Goal: Use online tool/utility: Utilize a website feature to perform a specific function

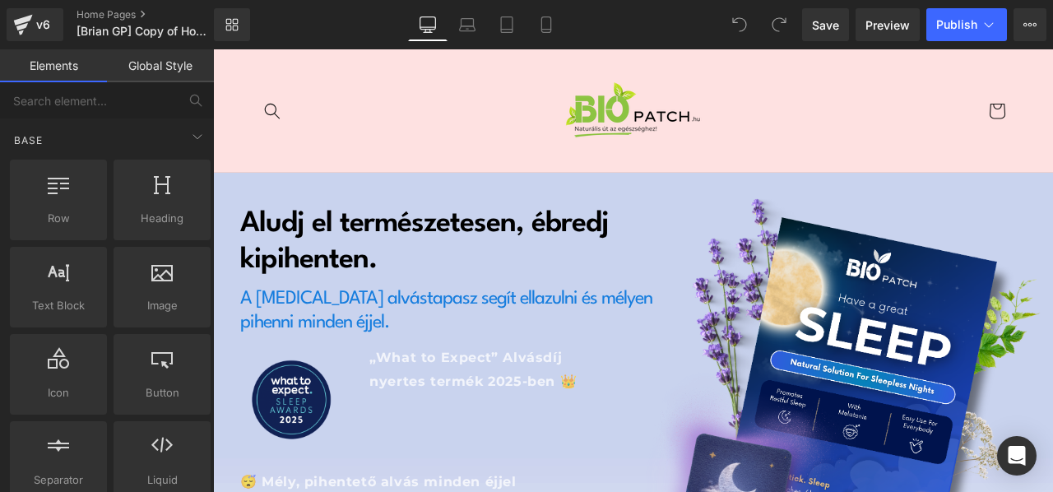
click at [793, 104] on header "Keresés Keresés [GEOGRAPHIC_DATA]" at bounding box center [633, 110] width 840 height 123
click at [162, 100] on input "text" at bounding box center [89, 100] width 178 height 36
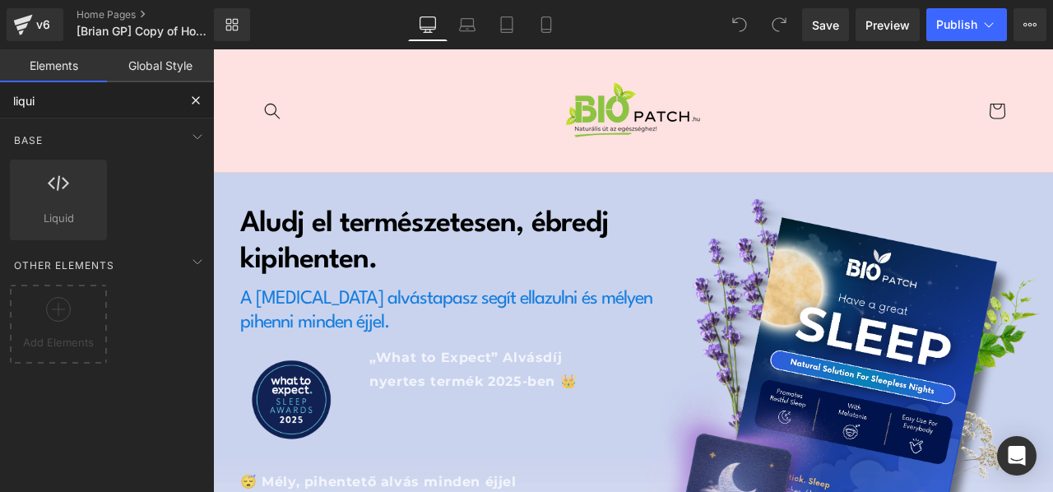
type input "liquid"
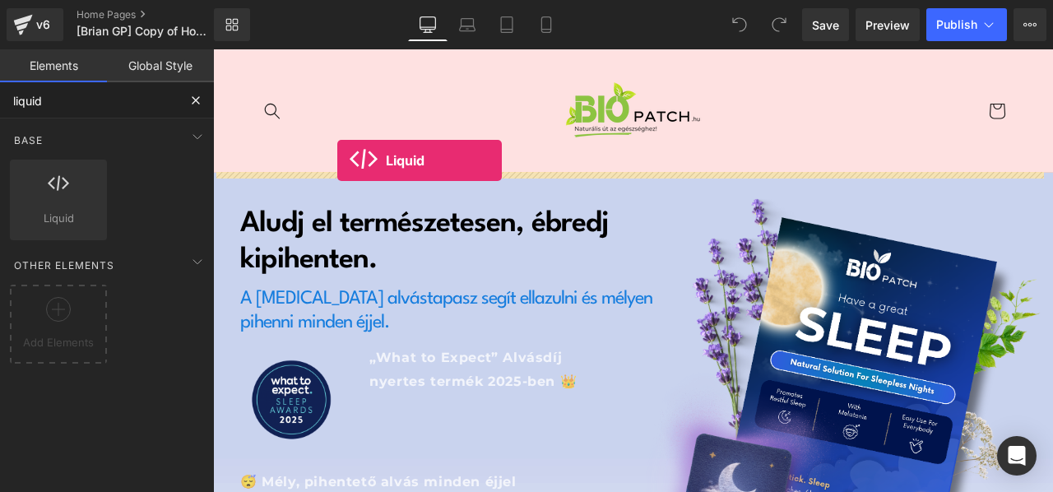
drag, startPoint x: 275, startPoint y: 251, endPoint x: 337, endPoint y: 160, distance: 110.0
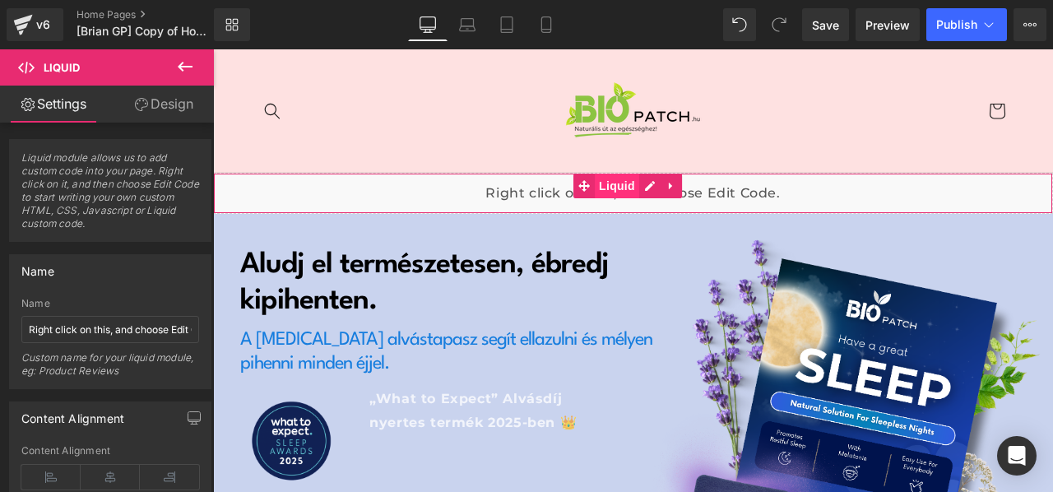
click at [610, 187] on span "Liquid" at bounding box center [617, 186] width 44 height 25
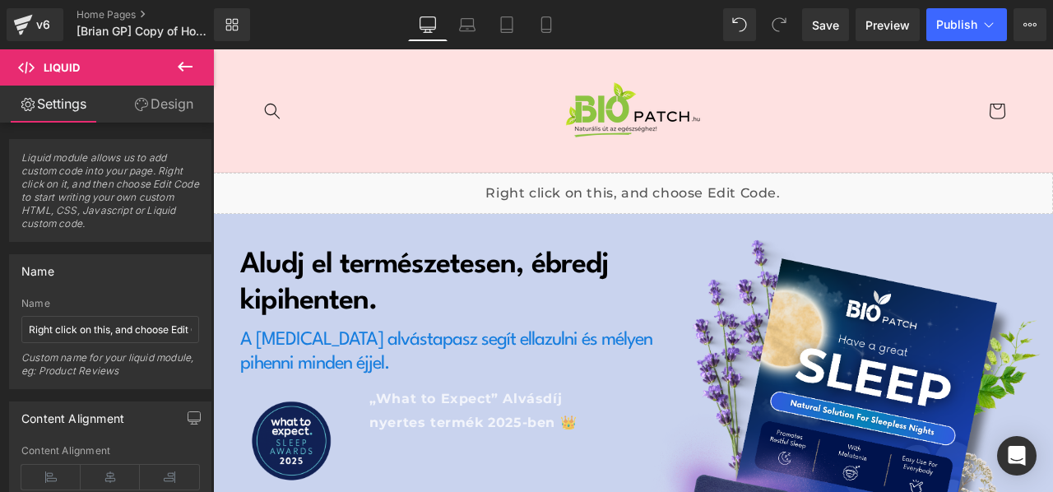
click at [647, 184] on div "Liquid" at bounding box center [633, 193] width 840 height 41
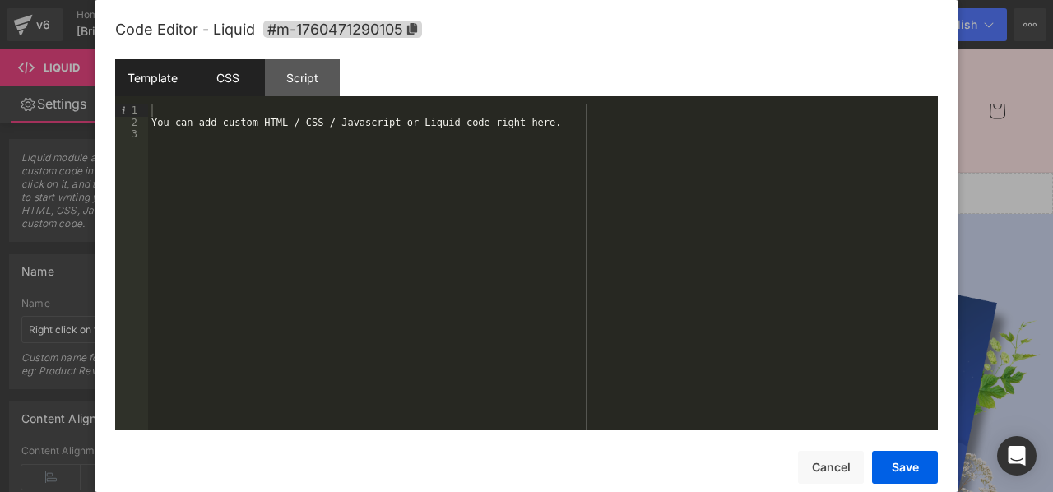
click at [204, 80] on div "CSS" at bounding box center [227, 77] width 75 height 37
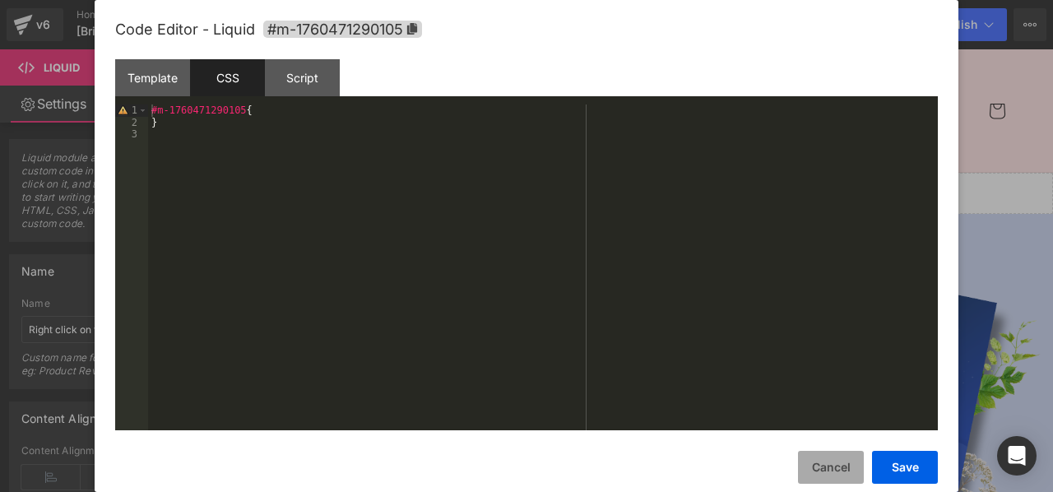
click at [834, 468] on button "Cancel" at bounding box center [831, 467] width 66 height 33
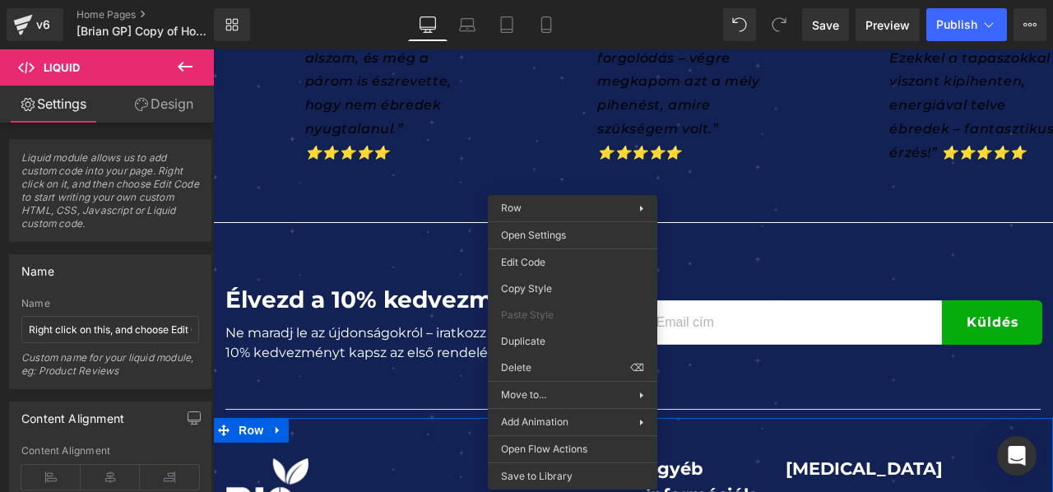
scroll to position [7998, 0]
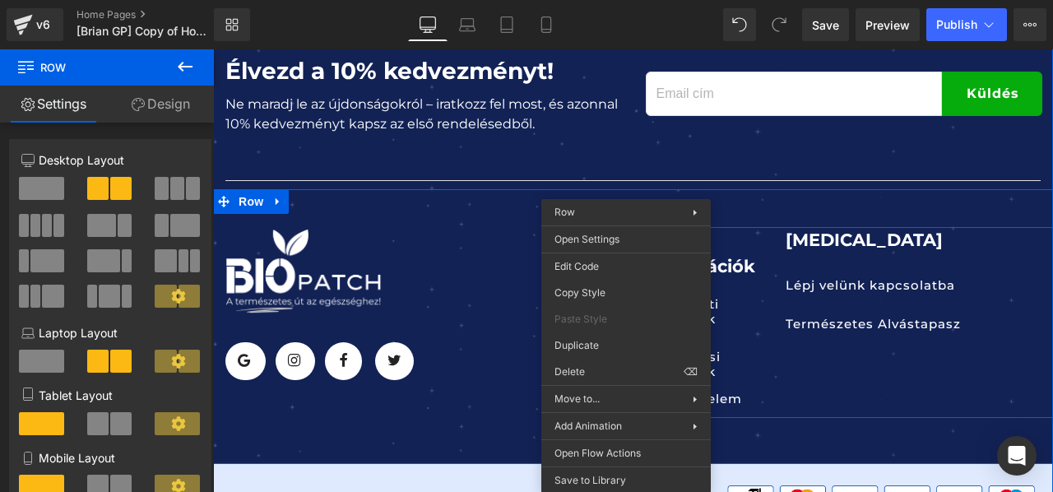
click at [923, 344] on div "Egyéb információk Heading Használati Feltételek Button Általános Szerződési Fel…" at bounding box center [843, 322] width 420 height 191
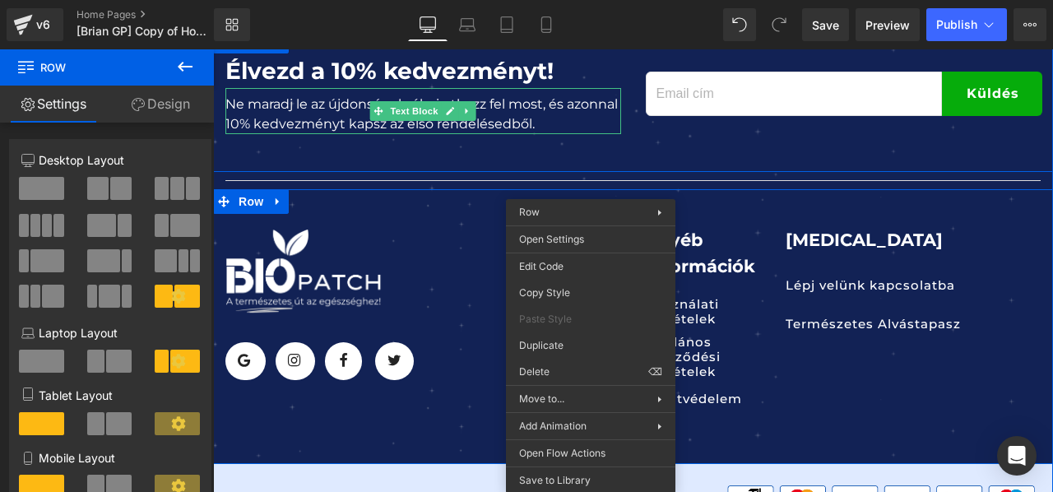
click at [556, 114] on p "Ne maradj le az újdonságokról – iratkozz fel most, és azonnal 10% kedvezményt k…" at bounding box center [423, 114] width 396 height 39
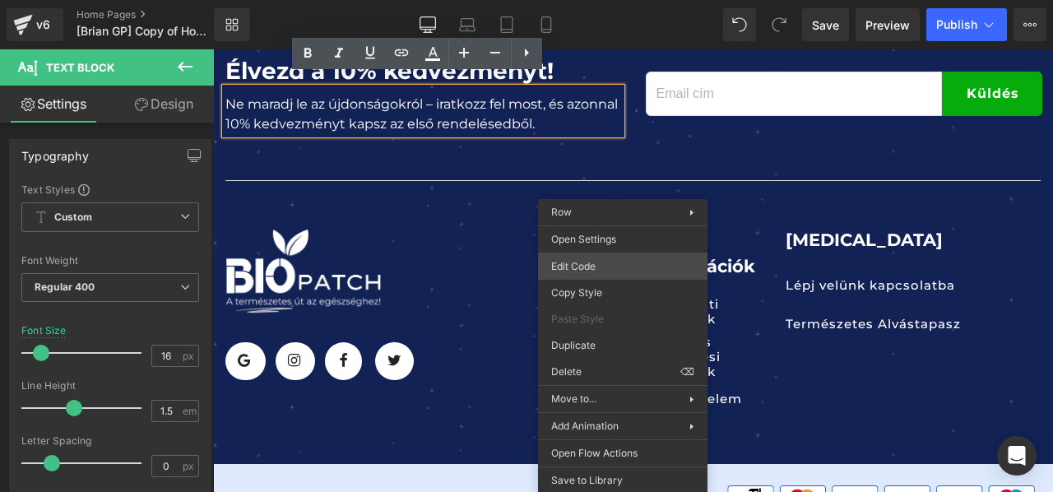
click at [636, 0] on div "Liquid You are previewing how the will restyle your page. You can not edit Elem…" at bounding box center [526, 0] width 1053 height 0
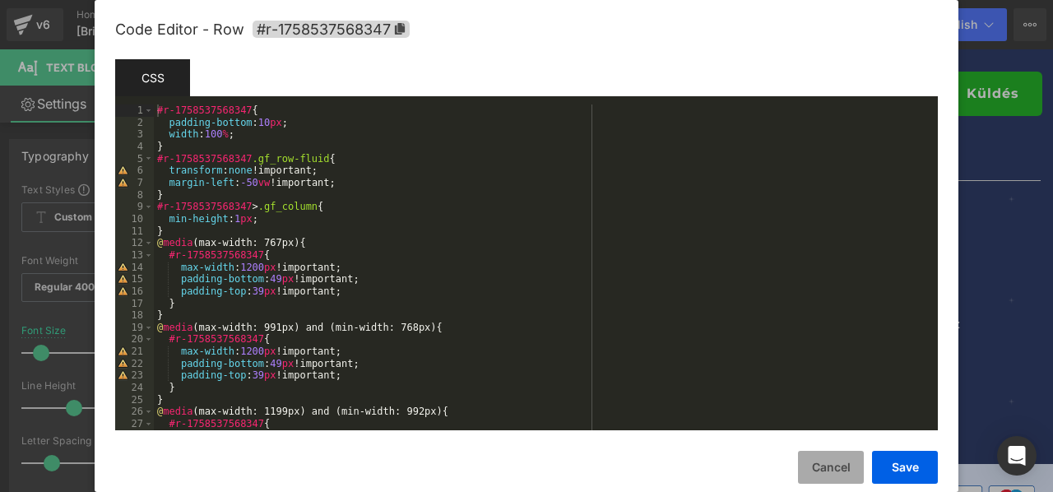
click at [826, 471] on button "Cancel" at bounding box center [831, 467] width 66 height 33
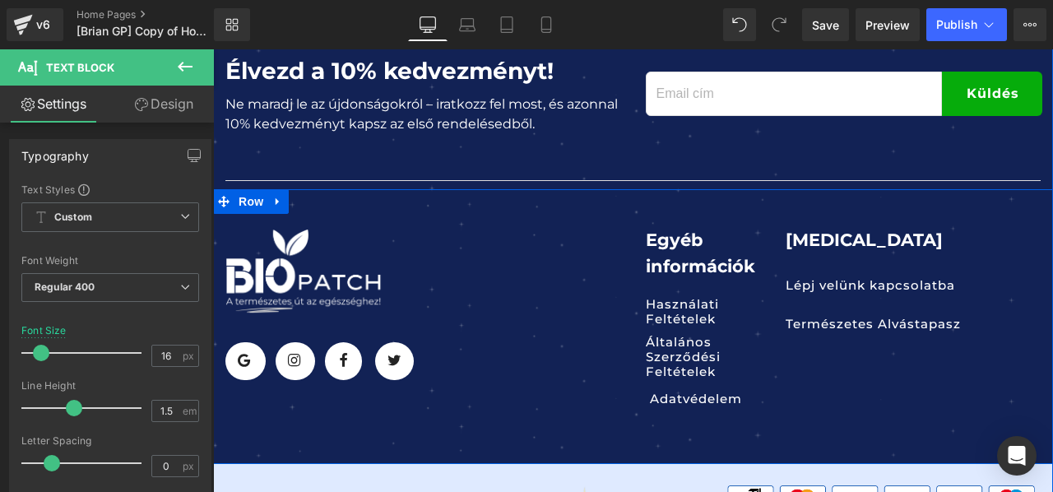
click at [489, 389] on div "Image Icon Row Icon Row Icon Row Icon Row Icon List Hoz 32px Row Egyéb informác…" at bounding box center [633, 326] width 840 height 275
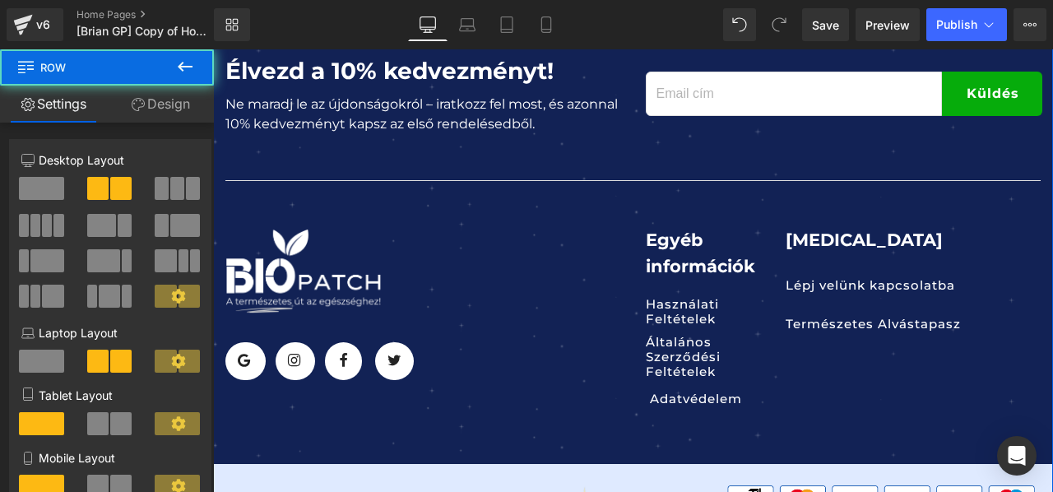
click at [612, 415] on div "Image Icon Row Icon Row Icon Row Icon Row Icon List Hoz 32px Row Egyéb informác…" at bounding box center [633, 326] width 840 height 275
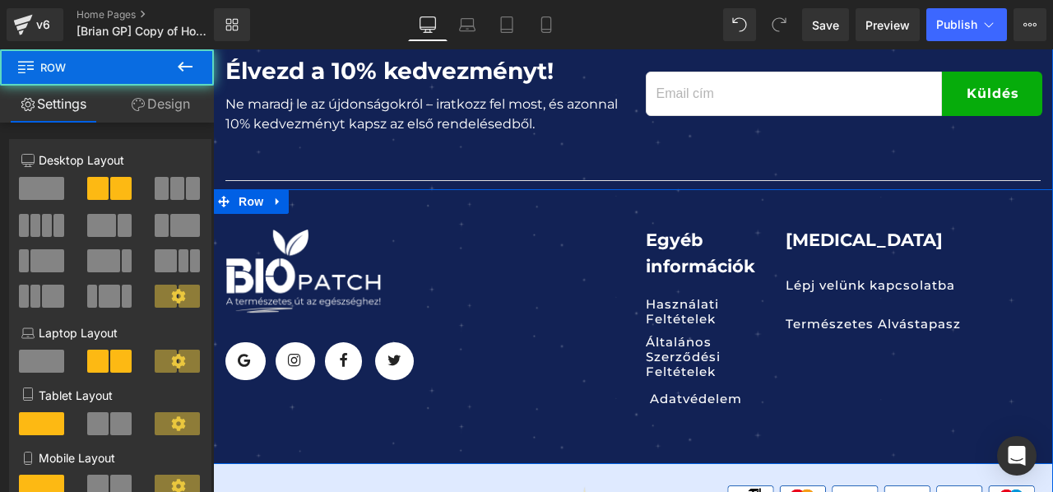
click at [456, 393] on div "Image Icon Row Icon Row Icon Row Icon Row Icon List Hoz 32px Row Egyéb informác…" at bounding box center [633, 326] width 840 height 275
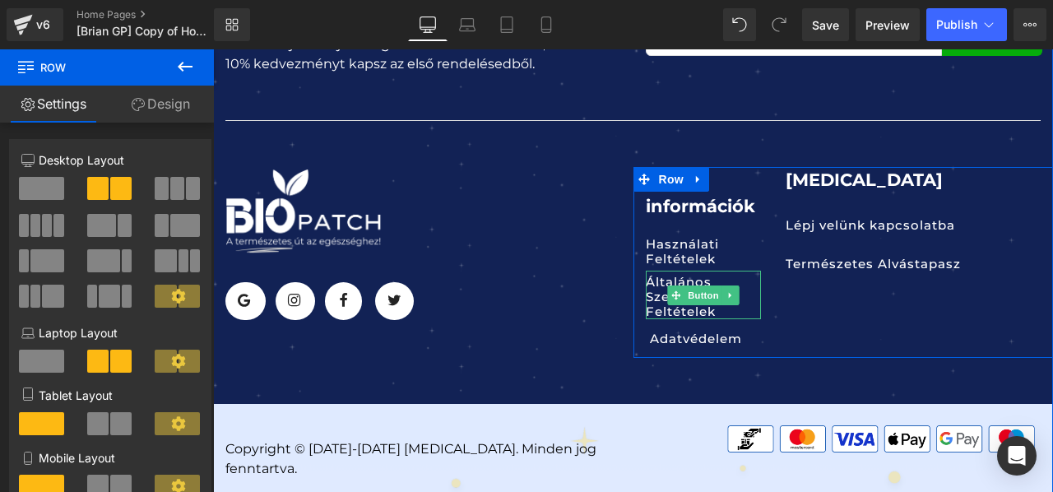
scroll to position [8208, 0]
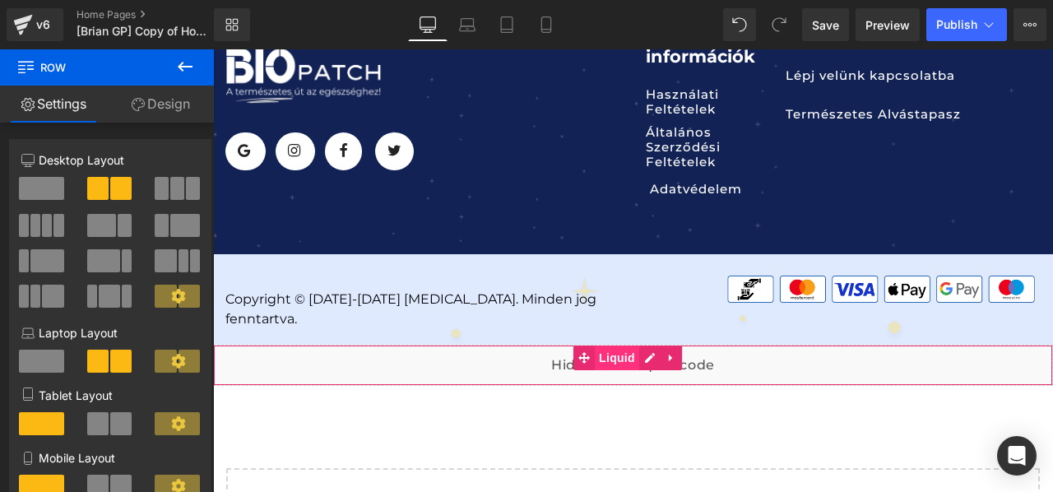
click at [615, 345] on span "Liquid" at bounding box center [617, 357] width 44 height 25
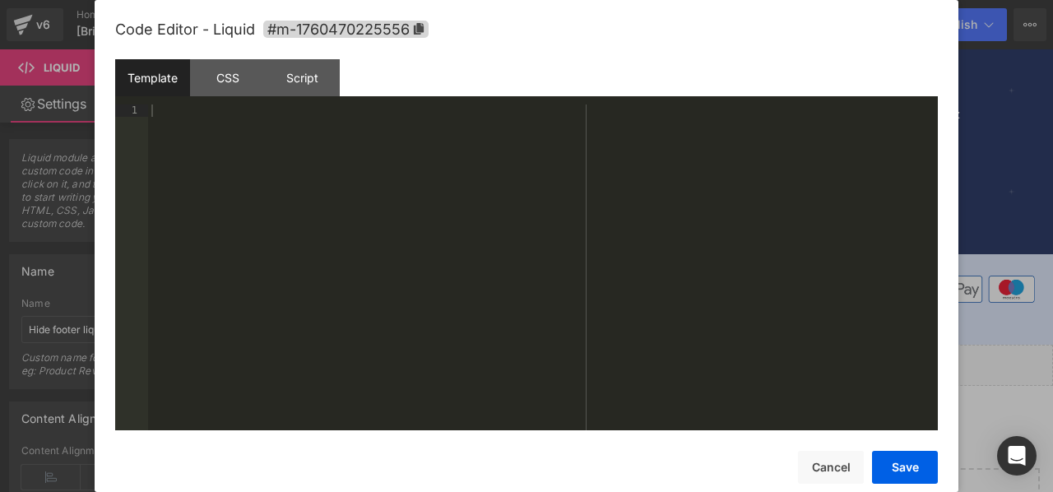
click at [651, 345] on div "Liquid" at bounding box center [633, 365] width 840 height 41
click at [229, 83] on div "CSS" at bounding box center [227, 77] width 75 height 37
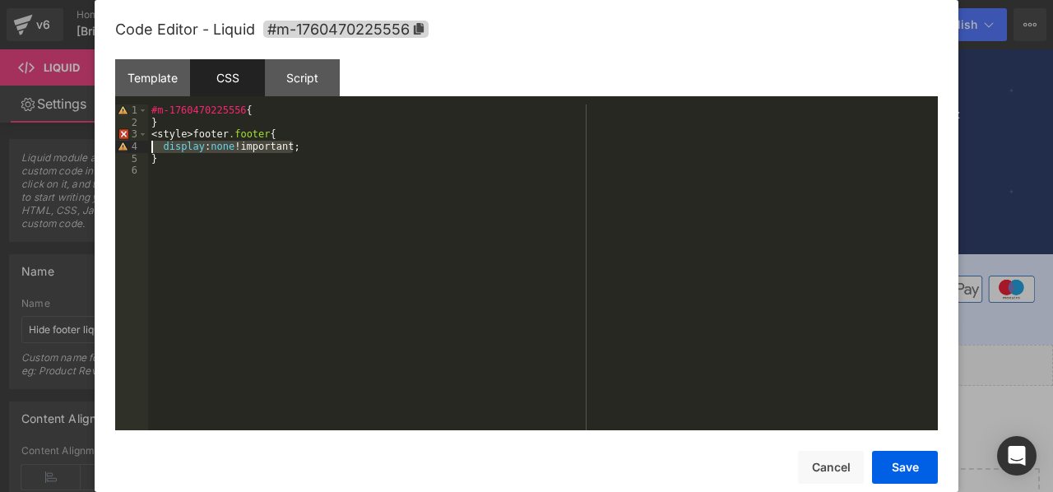
drag, startPoint x: 307, startPoint y: 147, endPoint x: 155, endPoint y: 142, distance: 152.2
click at [155, 142] on div "#m-1760470225556 { } < style > footer .footer { display : none !important; }" at bounding box center [543, 279] width 790 height 350
click at [159, 159] on div "#m-1760470225556 { } < style > footer .footer { display : none !important; }" at bounding box center [543, 279] width 790 height 350
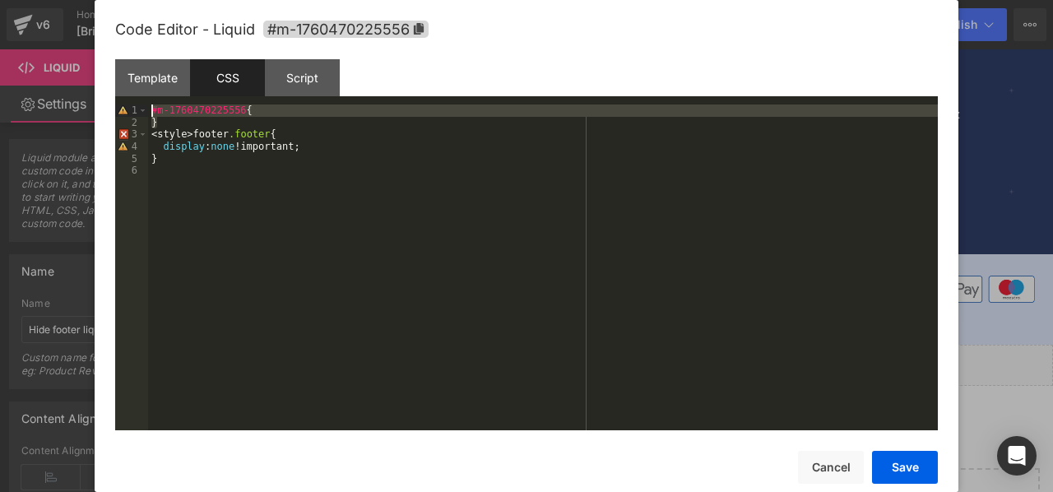
drag, startPoint x: 160, startPoint y: 125, endPoint x: 147, endPoint y: 110, distance: 19.3
click at [147, 110] on pre "1 2 3 4 5 6 #m-1760470225556 { } < style > footer .footer { display : none !imp…" at bounding box center [526, 267] width 822 height 326
click at [278, 205] on div "#m-1760470225556 { } < style > footer .footer { display : none !important; }" at bounding box center [543, 279] width 790 height 350
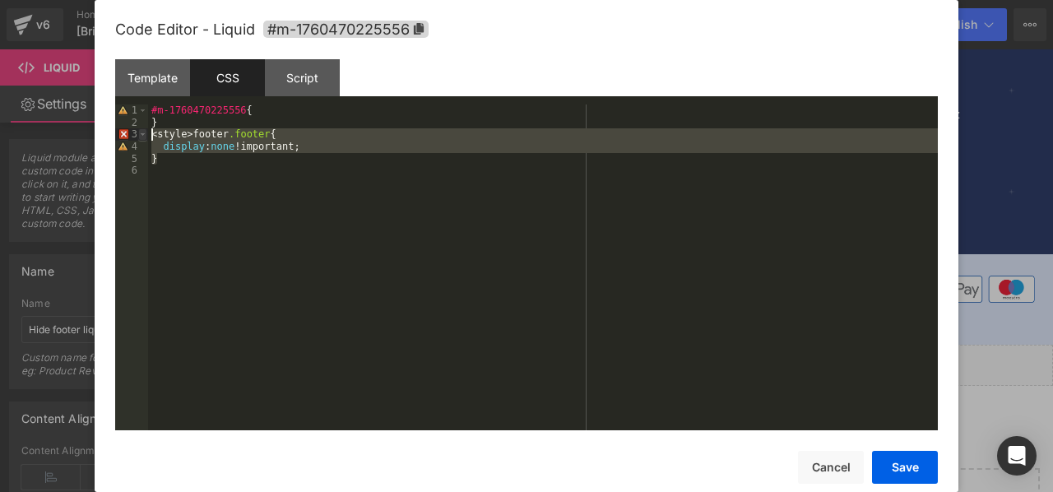
drag, startPoint x: 172, startPoint y: 157, endPoint x: 141, endPoint y: 139, distance: 35.4
click at [141, 139] on pre "1 2 3 4 5 6 #m-1760470225556 { } < style > footer .footer { display : none !imp…" at bounding box center [526, 267] width 822 height 326
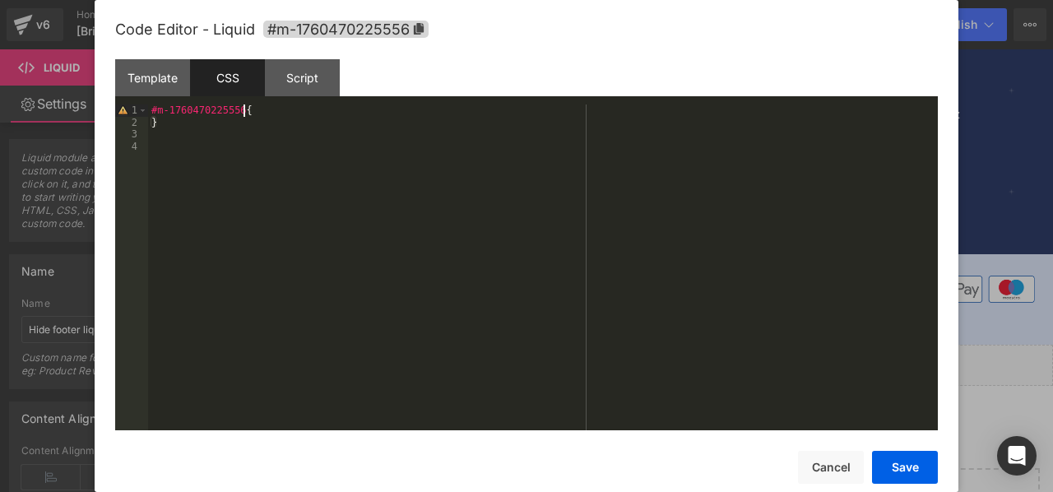
click at [264, 114] on div "#m-1760470225556 { }" at bounding box center [543, 279] width 790 height 350
click at [280, 198] on div "#m-1760470225556 { <style>footer.footer{ display : none !important; } </ style …" at bounding box center [543, 279] width 790 height 350
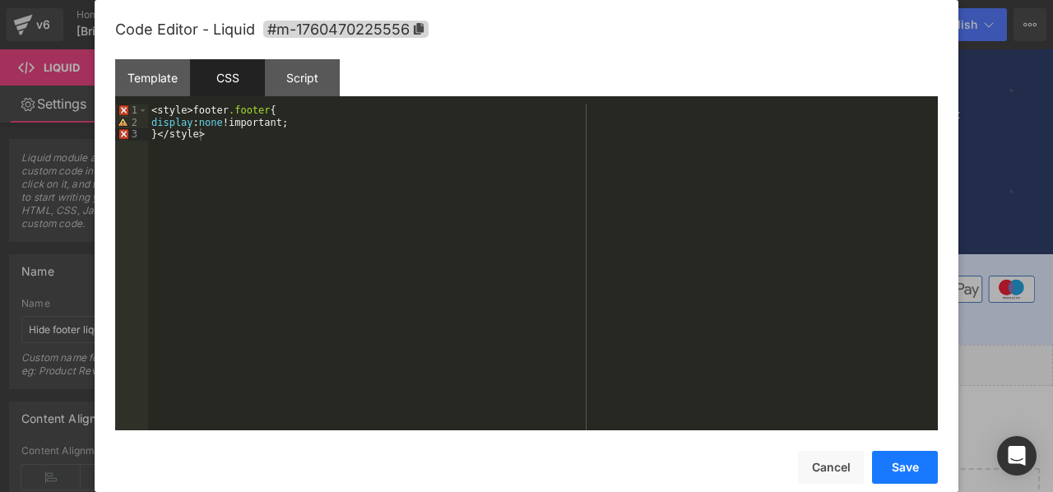
click at [886, 466] on button "Save" at bounding box center [905, 467] width 66 height 33
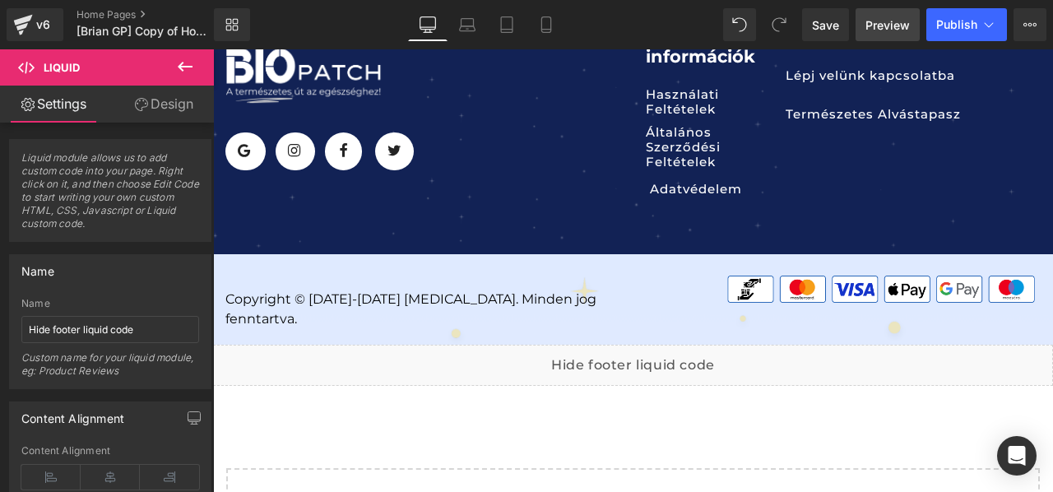
click at [885, 32] on span "Preview" at bounding box center [887, 24] width 44 height 17
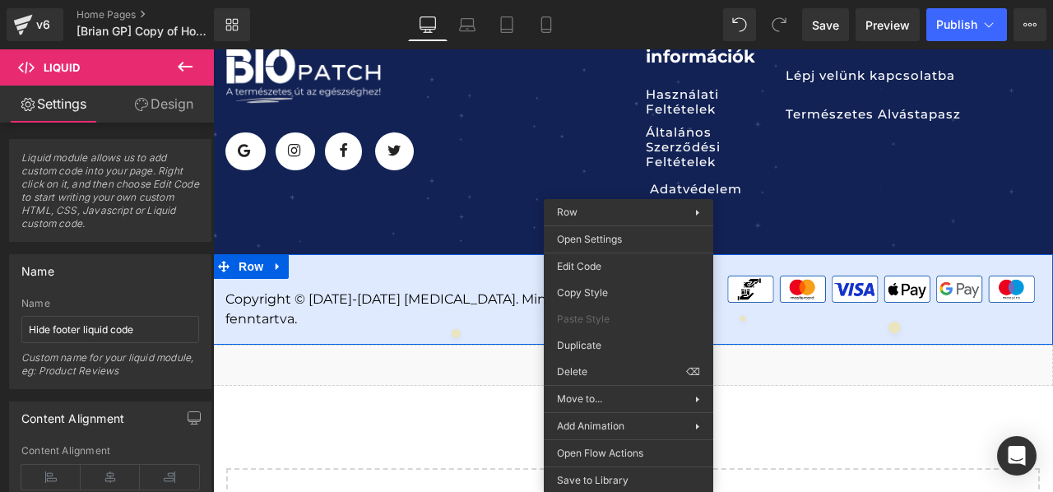
click at [628, 0] on div "Liquid You are previewing how the will restyle your page. You can not edit Elem…" at bounding box center [526, 0] width 1053 height 0
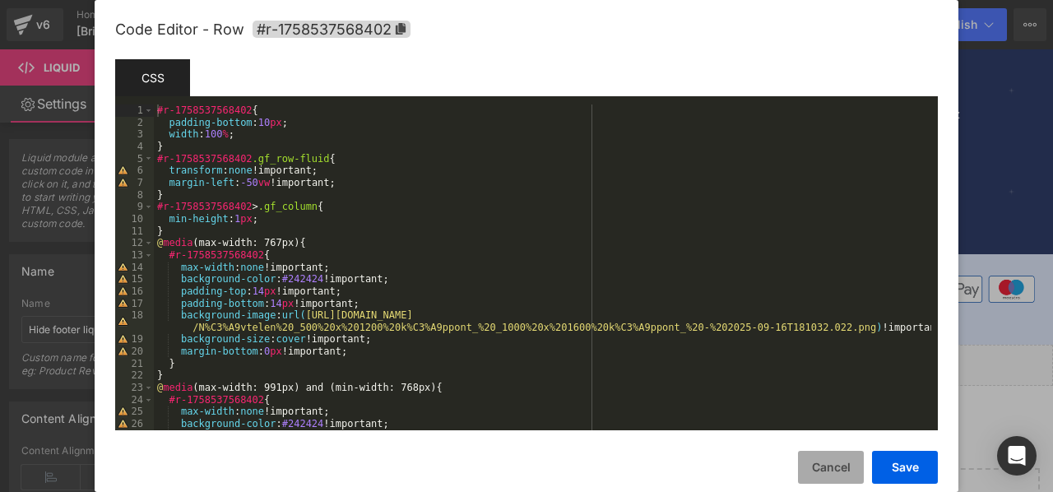
click at [835, 473] on button "Cancel" at bounding box center [831, 467] width 66 height 33
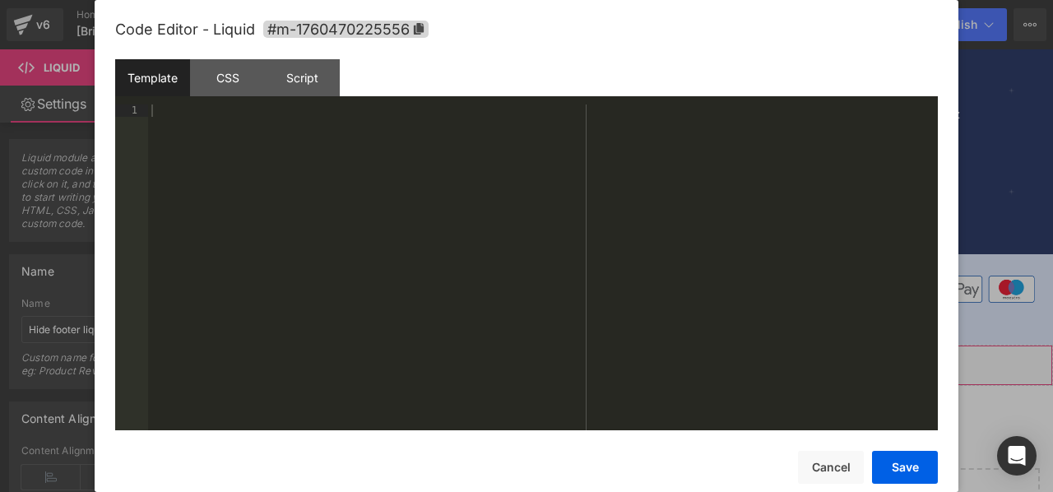
click at [654, 345] on div "Liquid" at bounding box center [633, 365] width 840 height 41
click at [234, 143] on div at bounding box center [543, 279] width 790 height 350
click at [824, 467] on button "Cancel" at bounding box center [831, 467] width 66 height 33
click at [622, 0] on div "Liquid You are previewing how the will restyle your page. You can not edit Elem…" at bounding box center [526, 0] width 1053 height 0
click at [224, 74] on div "CSS" at bounding box center [227, 77] width 75 height 37
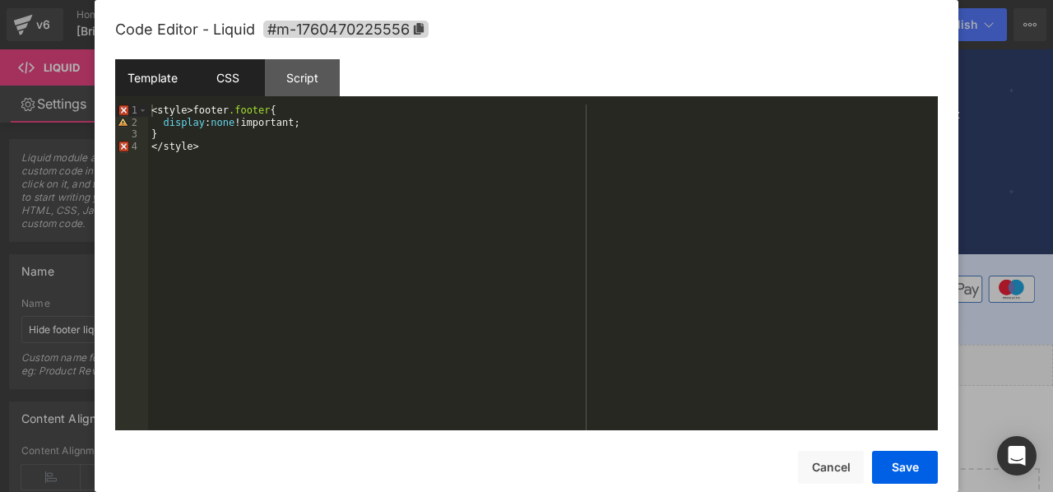
click at [143, 76] on div "Template" at bounding box center [152, 77] width 75 height 37
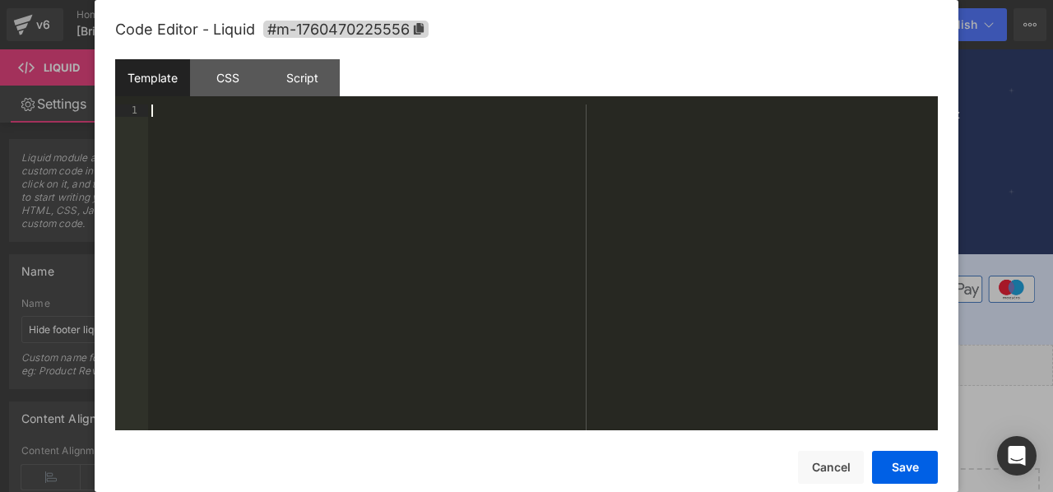
click at [177, 108] on div at bounding box center [543, 279] width 790 height 350
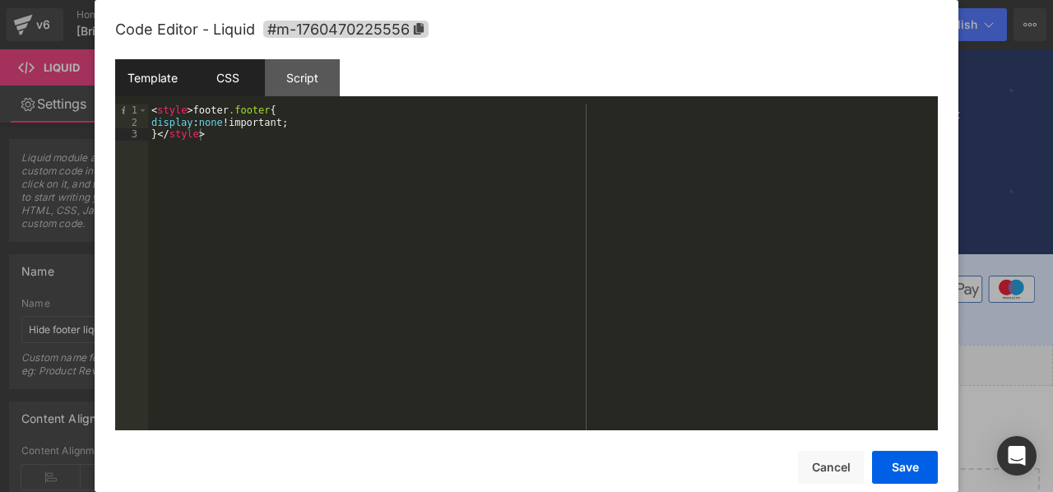
click at [240, 74] on div "CSS" at bounding box center [227, 77] width 75 height 37
click at [235, 164] on div "< style > footer .footer { display : none !important; } </ style >" at bounding box center [543, 279] width 790 height 350
click at [151, 73] on div "Template" at bounding box center [152, 77] width 75 height 37
click at [901, 465] on button "Save" at bounding box center [905, 467] width 66 height 33
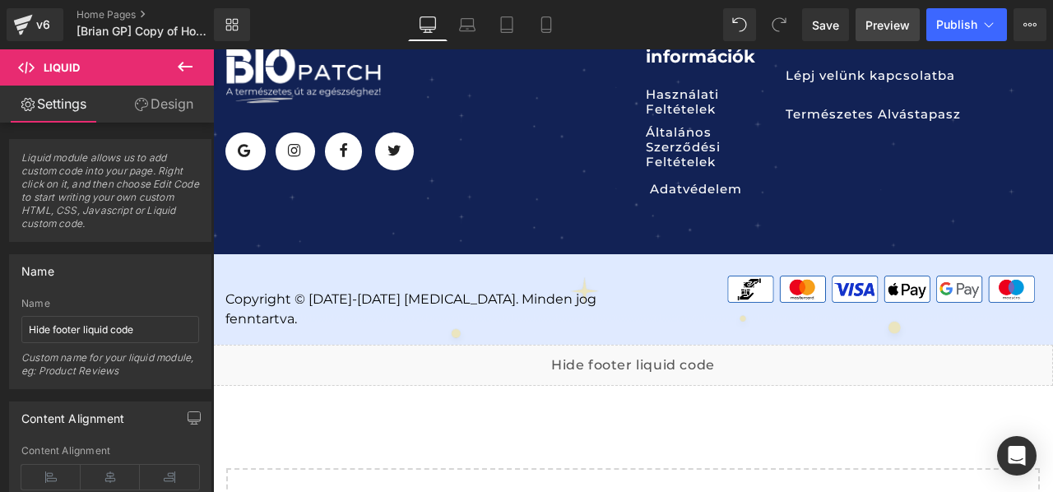
click at [887, 25] on span "Preview" at bounding box center [887, 24] width 44 height 17
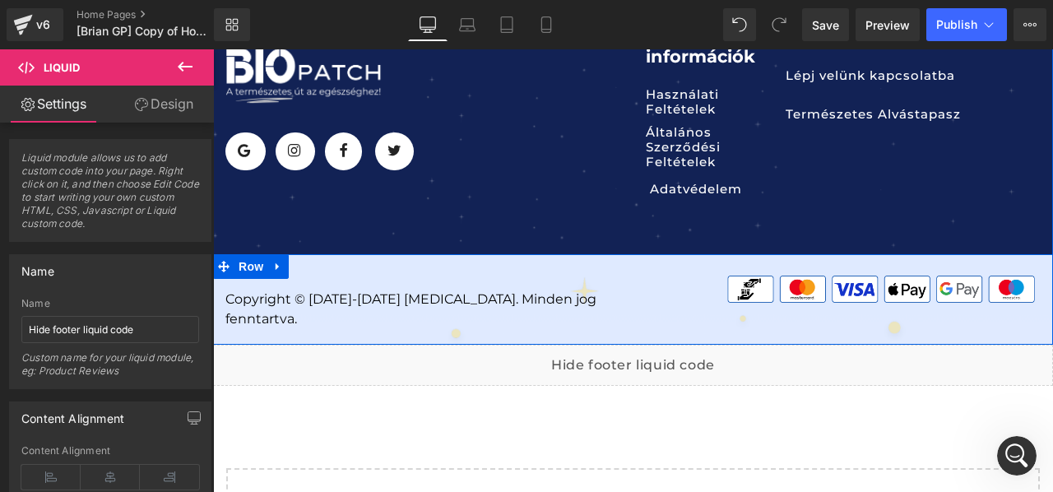
click at [433, 254] on div "Copyright © [DATE]-[DATE] [MEDICAL_DATA]. Minden jog fenntartva. Text Block Ima…" at bounding box center [633, 299] width 840 height 90
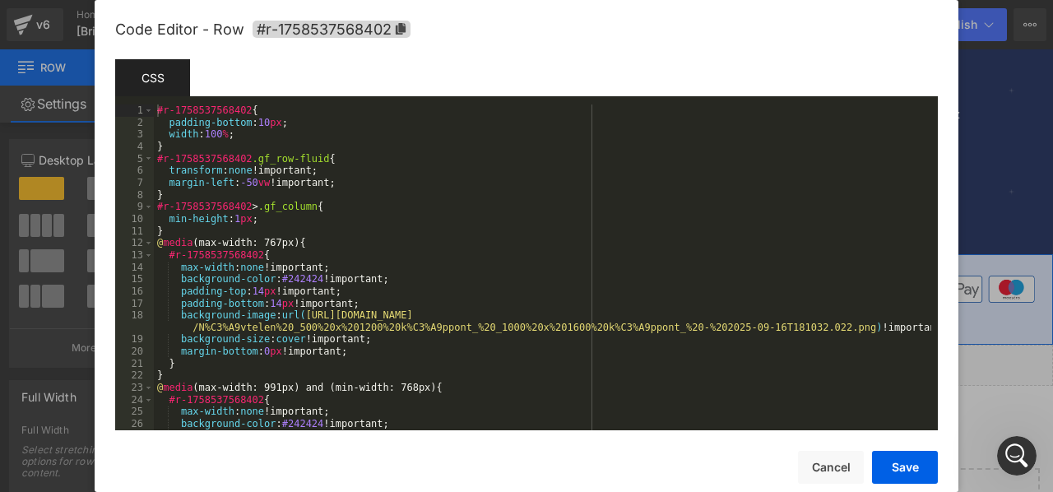
click at [442, 0] on div "Liquid You are previewing how the will restyle your page. You can not edit Elem…" at bounding box center [526, 0] width 1053 height 0
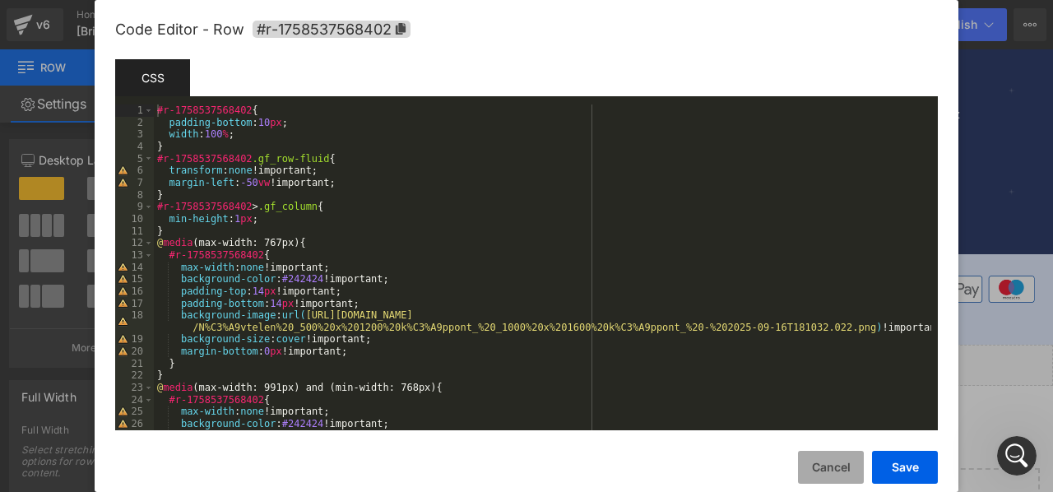
click at [817, 461] on button "Cancel" at bounding box center [831, 467] width 66 height 33
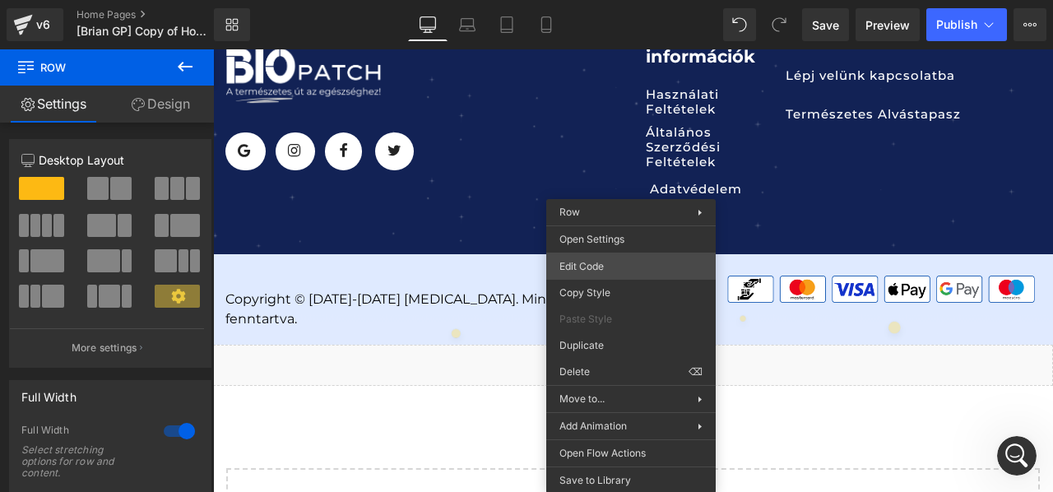
click at [631, 0] on div "Liquid You are previewing how the will restyle your page. You can not edit Elem…" at bounding box center [526, 0] width 1053 height 0
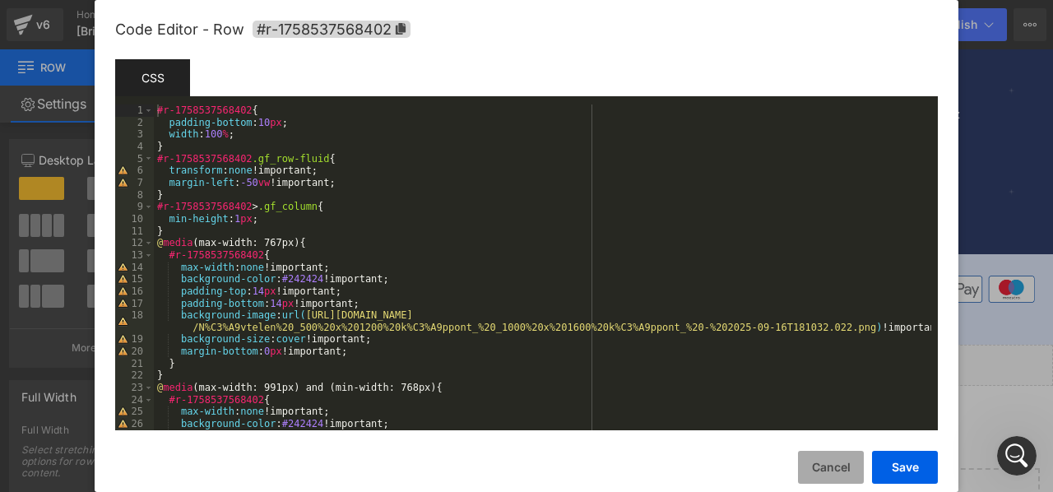
click at [827, 472] on button "Cancel" at bounding box center [831, 467] width 66 height 33
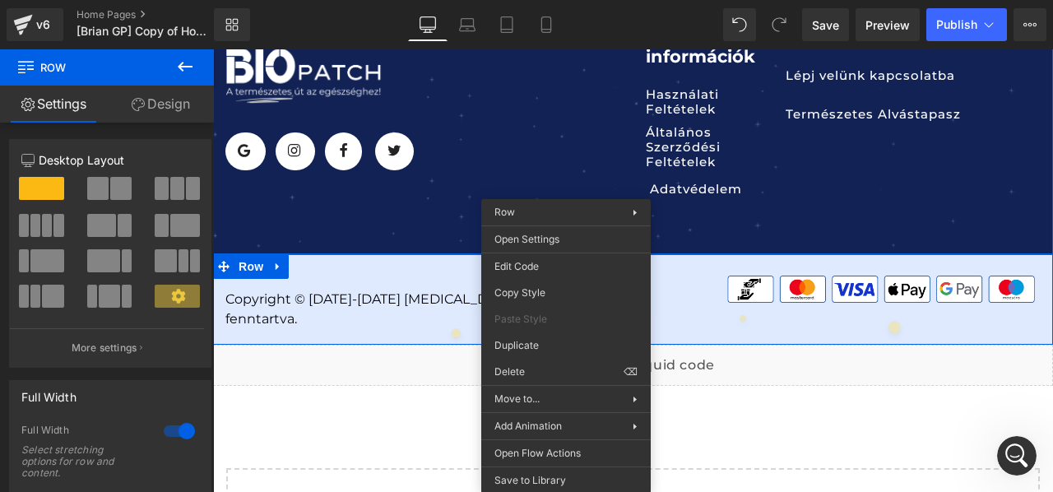
click at [701, 203] on div "Image Icon Row Icon Row Icon Row Icon Row Icon List Hoz 32px Row Egyéb informác…" at bounding box center [633, 116] width 840 height 275
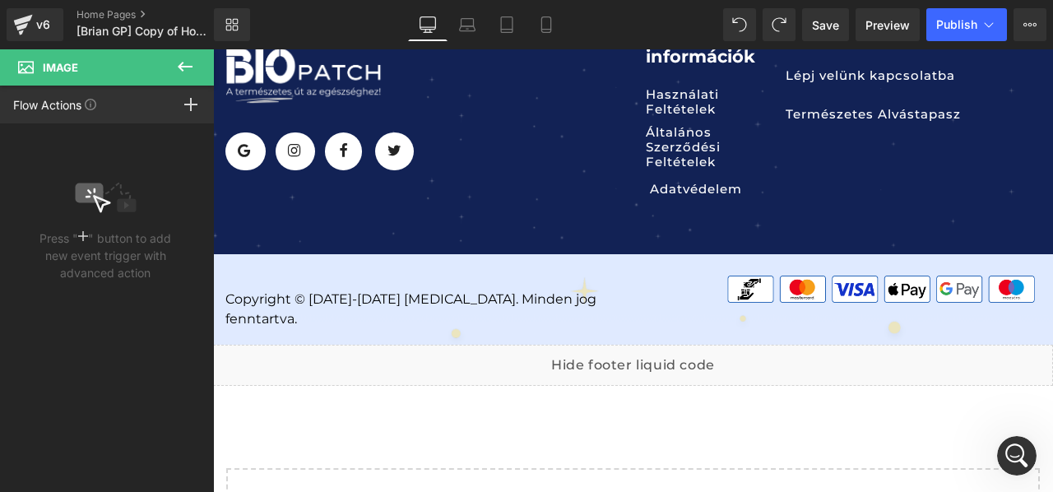
click at [183, 54] on button at bounding box center [185, 67] width 58 height 36
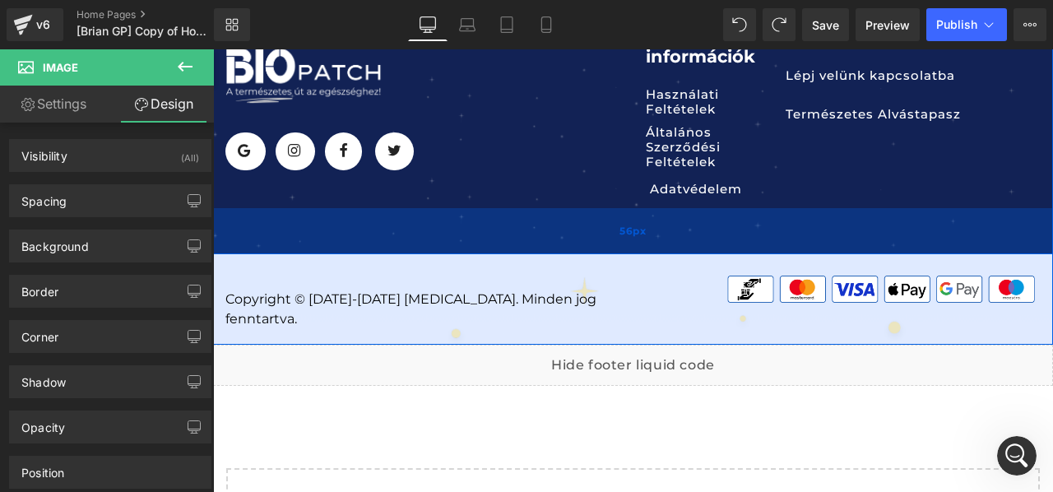
click at [314, 241] on div "56px" at bounding box center [633, 231] width 840 height 46
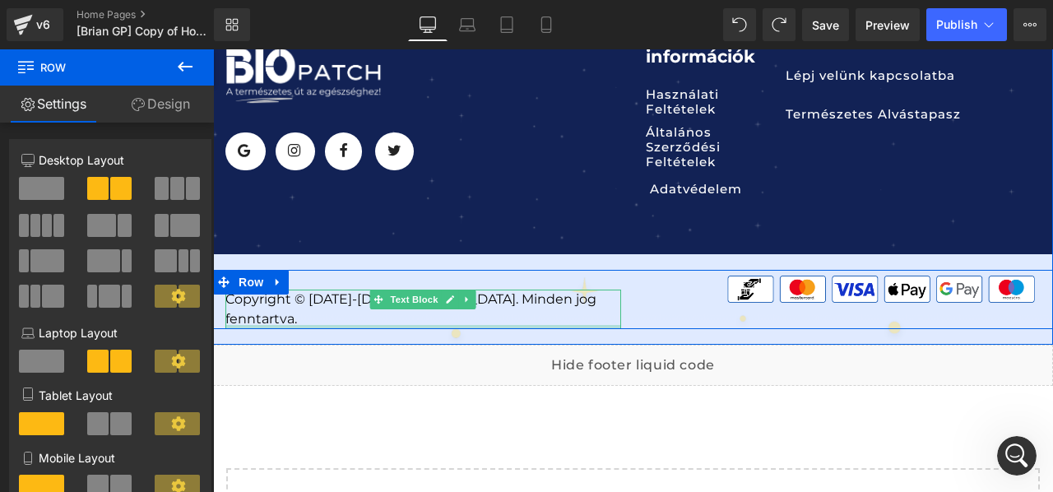
click at [311, 325] on div at bounding box center [423, 327] width 396 height 4
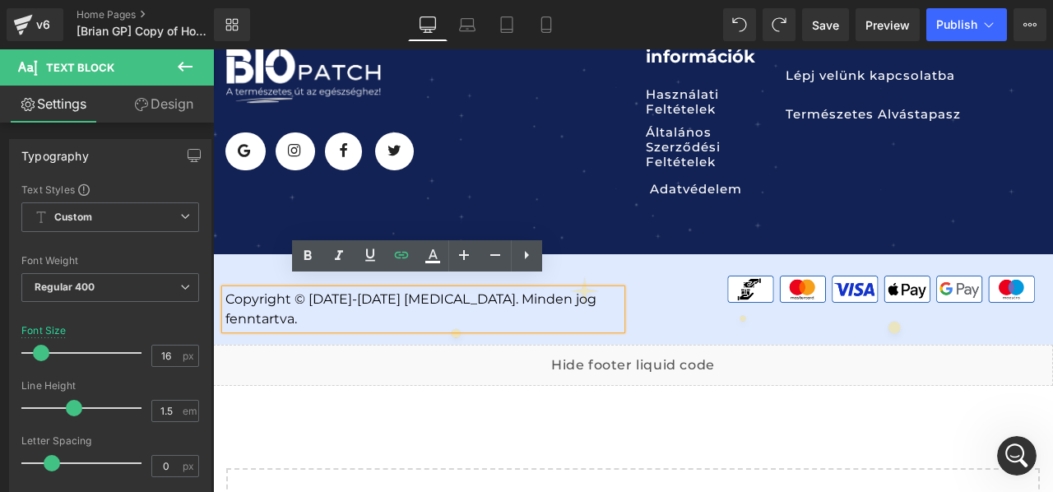
click at [273, 257] on div "Copyright © [DATE]-[DATE] [MEDICAL_DATA]. Minden jog fenntartva. Text Block Ima…" at bounding box center [633, 299] width 840 height 90
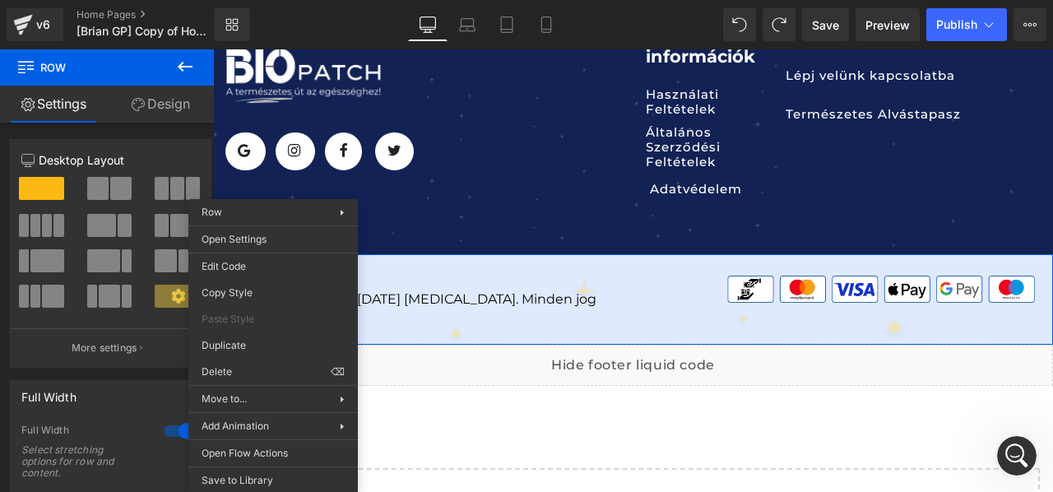
click at [273, 0] on div "Liquid You are previewing how the will restyle your page. You can not edit Elem…" at bounding box center [526, 0] width 1053 height 0
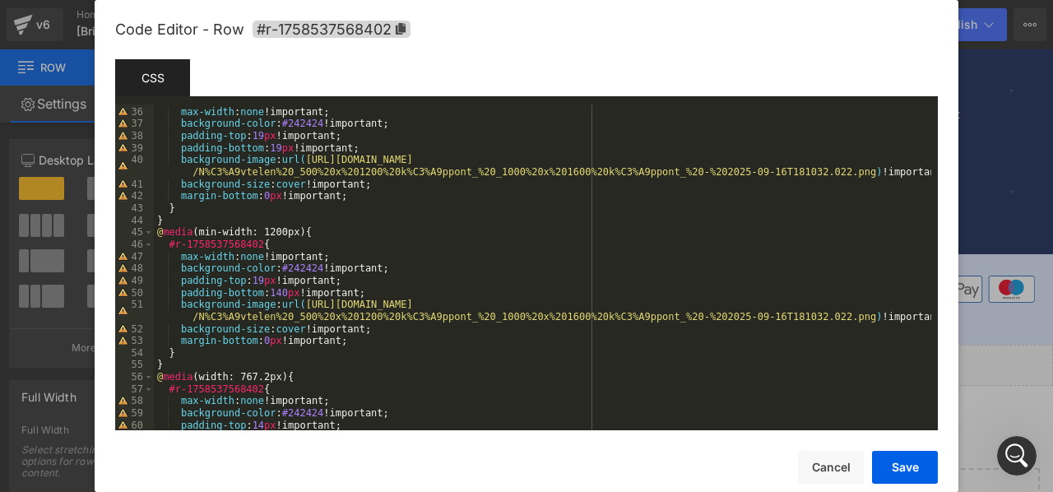
scroll to position [543, 0]
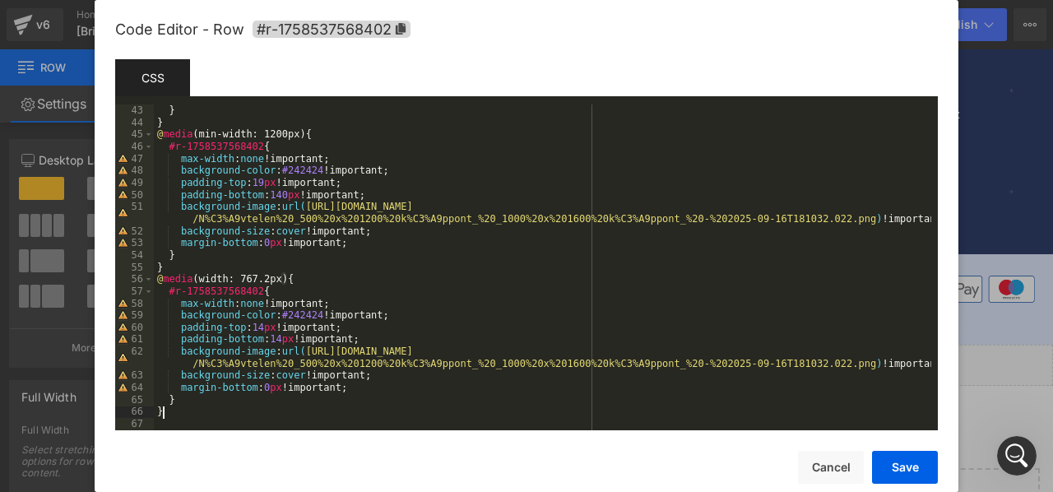
click at [253, 416] on div "} } @ media (min-width: 1200px) { #r-1758537568402 { max-width : none !importan…" at bounding box center [542, 279] width 777 height 350
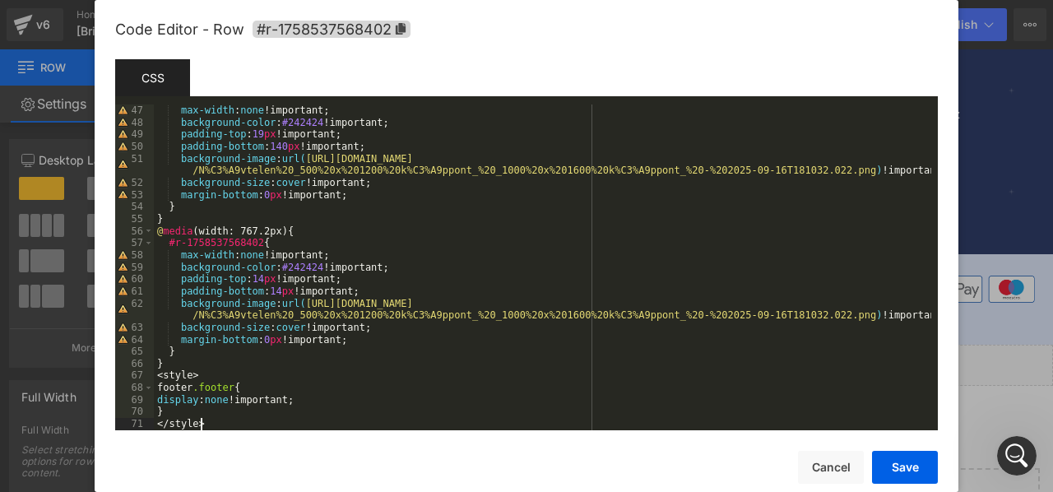
scroll to position [591, 0]
click at [913, 468] on button "Save" at bounding box center [905, 467] width 66 height 33
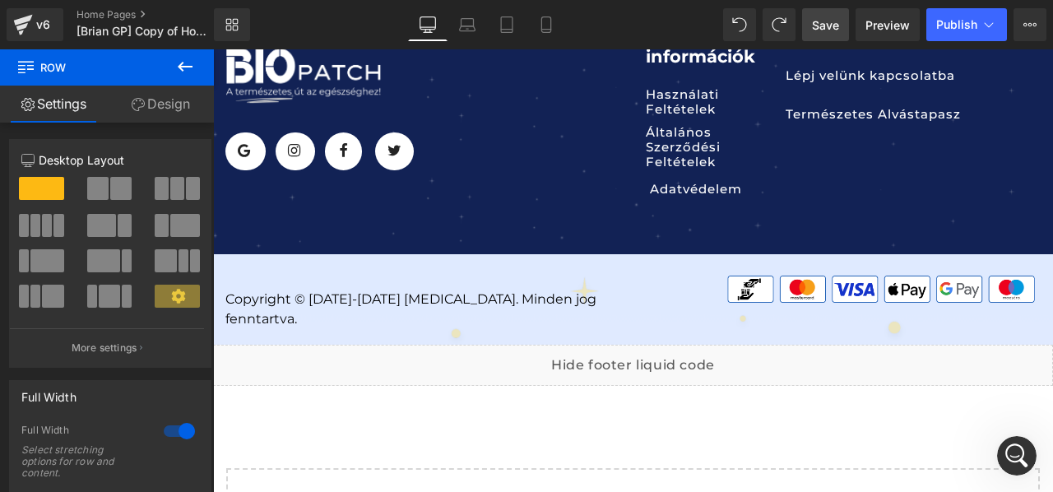
click at [838, 16] on span "Save" at bounding box center [825, 24] width 27 height 17
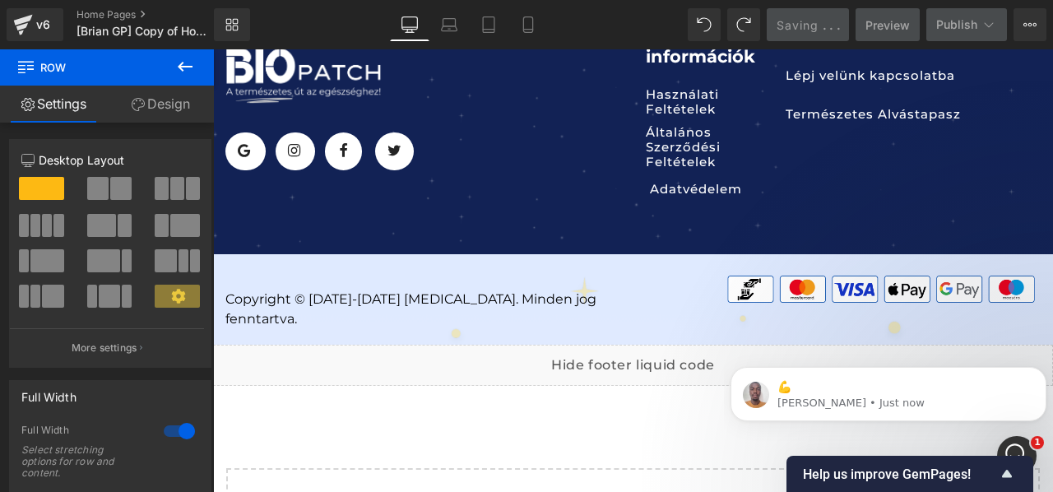
scroll to position [0, 0]
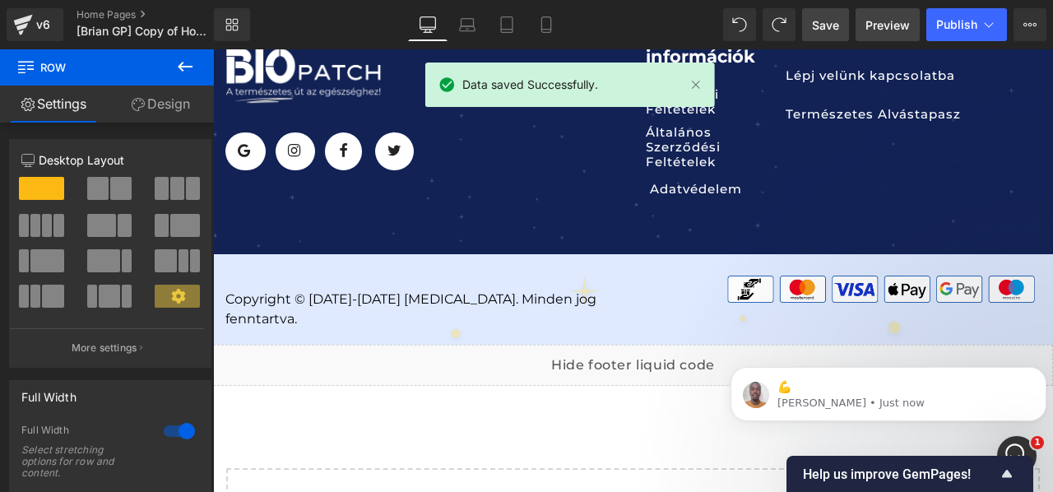
click at [876, 21] on span "Preview" at bounding box center [887, 24] width 44 height 17
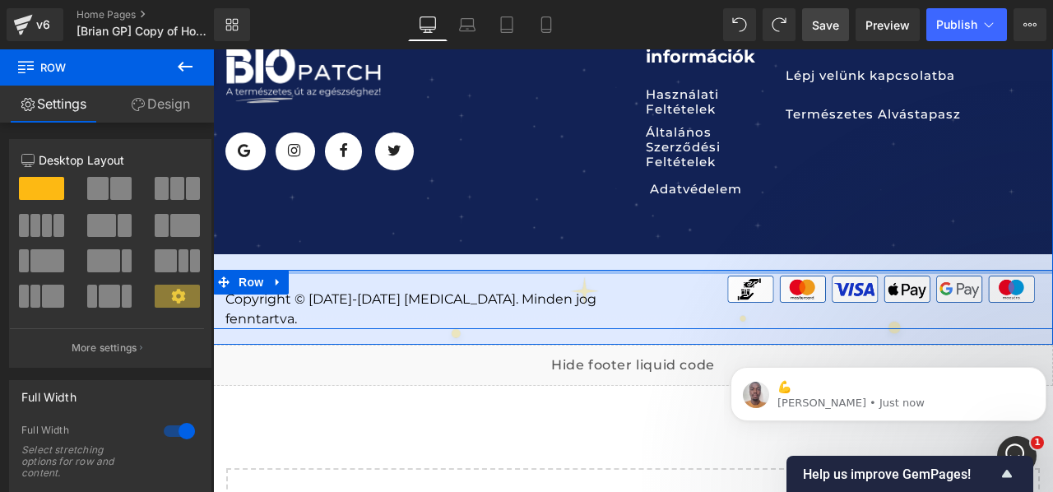
drag, startPoint x: 847, startPoint y: 339, endPoint x: 646, endPoint y: 256, distance: 217.9
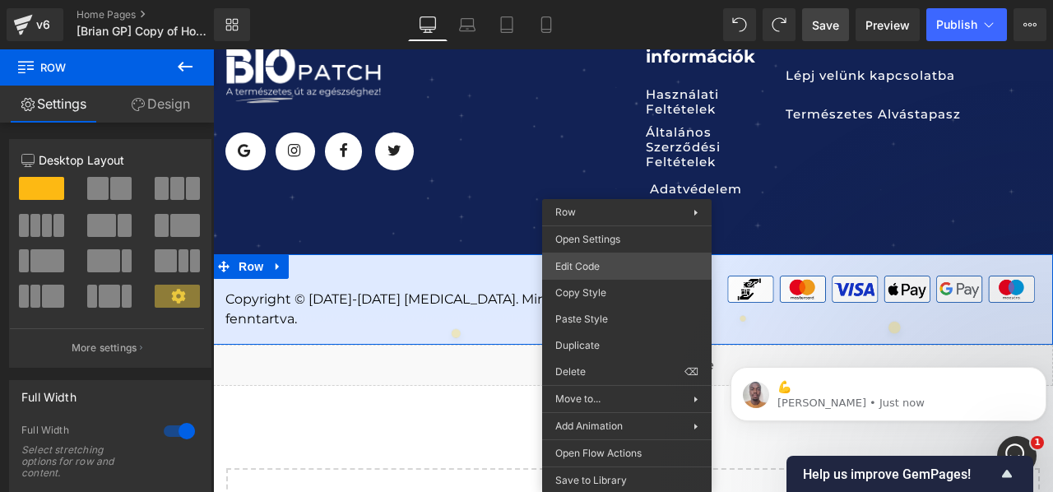
click at [623, 0] on div "Liquid You are previewing how the will restyle your page. You can not edit Elem…" at bounding box center [526, 0] width 1053 height 0
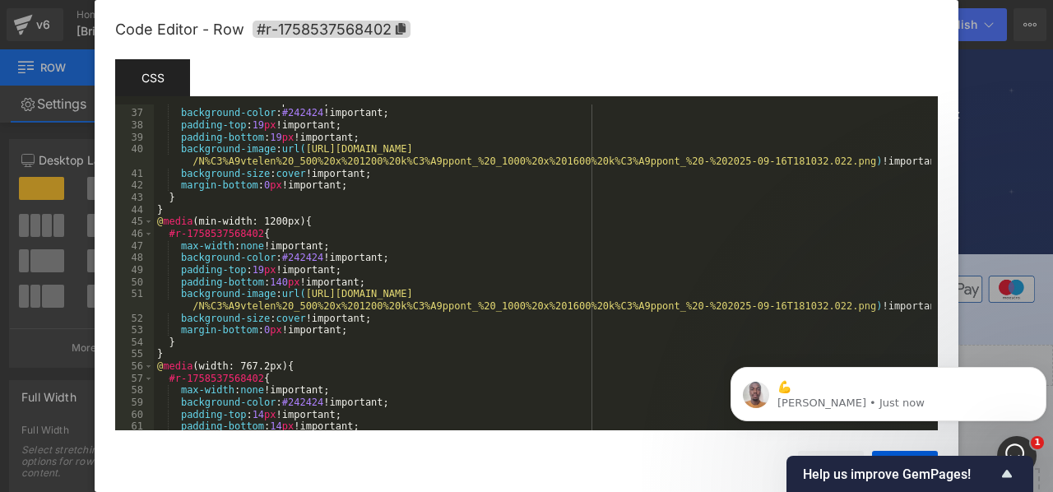
scroll to position [579, 0]
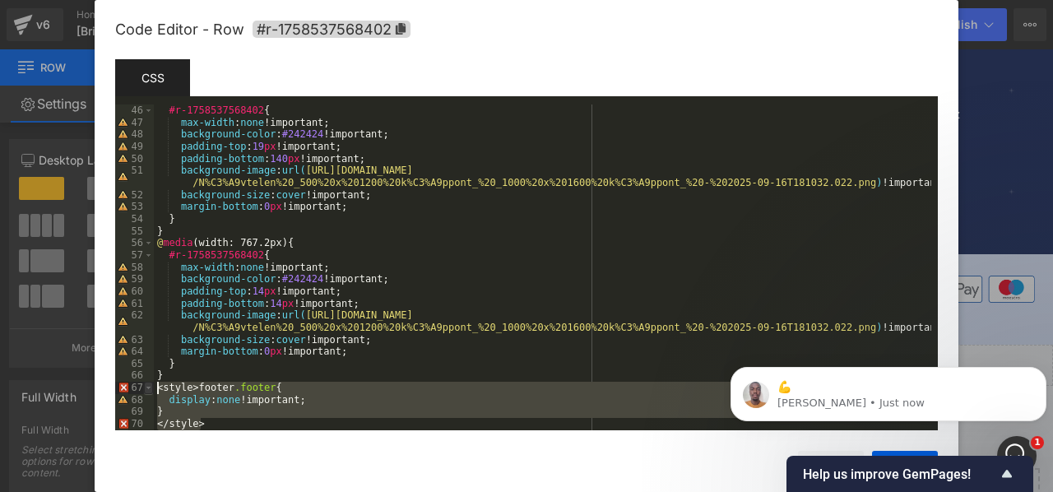
drag, startPoint x: 201, startPoint y: 426, endPoint x: 145, endPoint y: 391, distance: 65.7
click at [145, 391] on pre "46 47 48 49 50 51 52 53 54 55 56 57 58 59 60 61 62 63 64 65 66 67 68 69 70 #r-1…" at bounding box center [526, 267] width 822 height 326
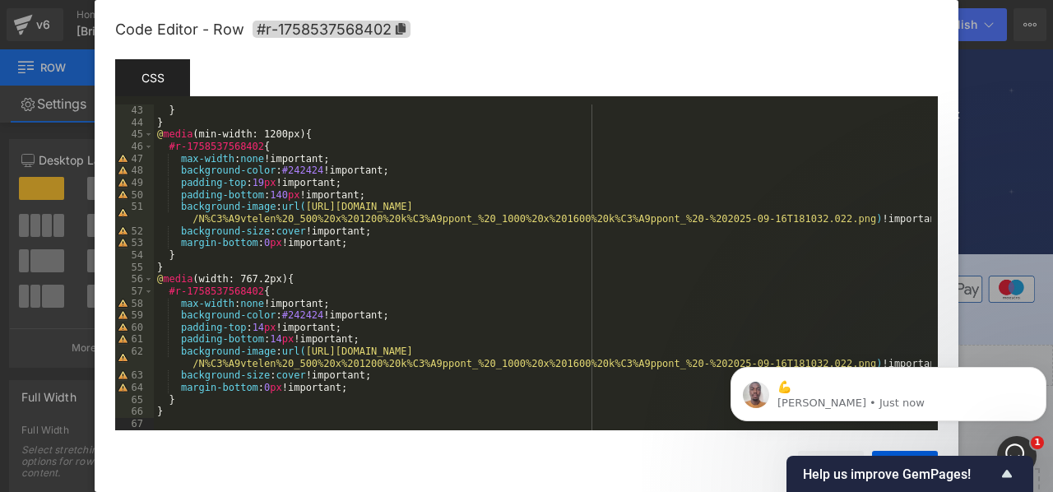
scroll to position [530, 0]
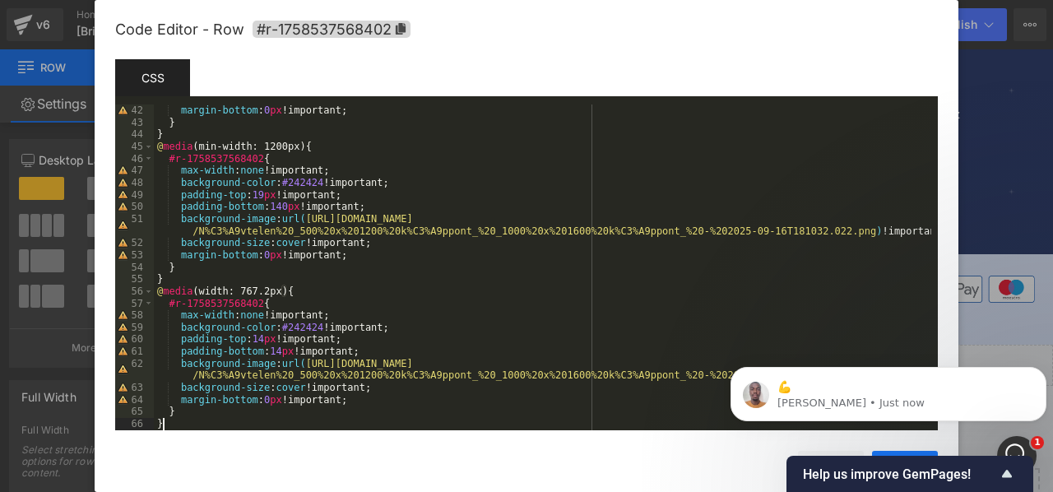
click at [910, 451] on button "Save" at bounding box center [905, 467] width 66 height 33
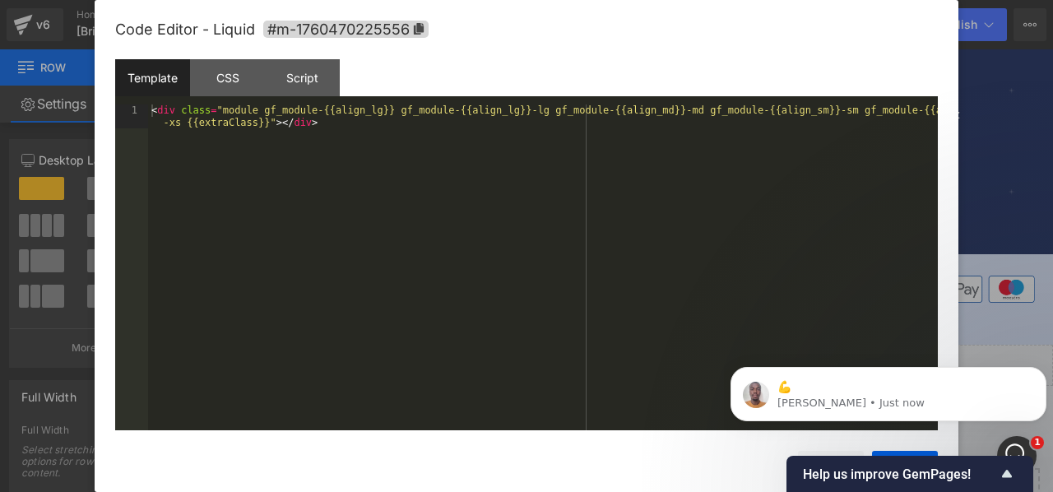
click at [640, 345] on div "Liquid" at bounding box center [633, 365] width 840 height 41
click at [239, 73] on div "CSS" at bounding box center [227, 77] width 75 height 37
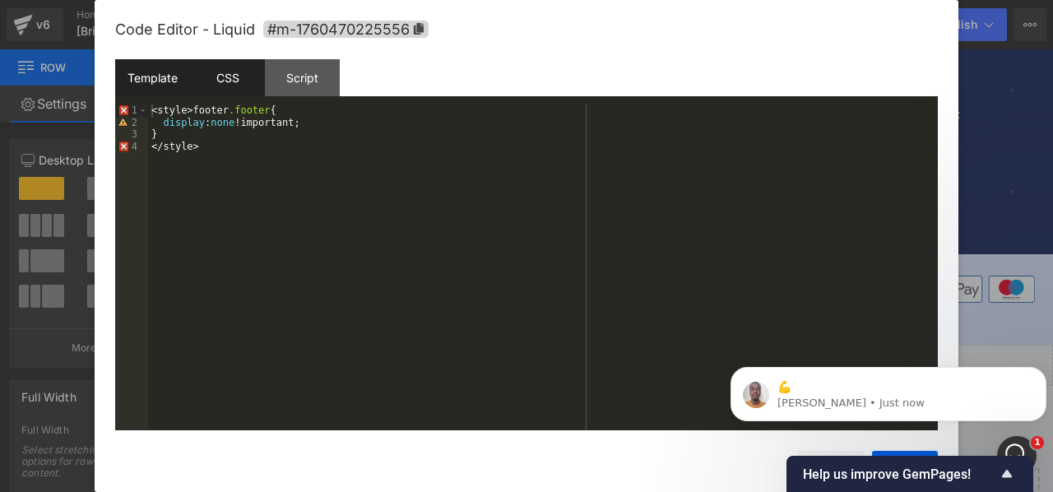
click at [151, 76] on div "Template" at bounding box center [152, 77] width 75 height 37
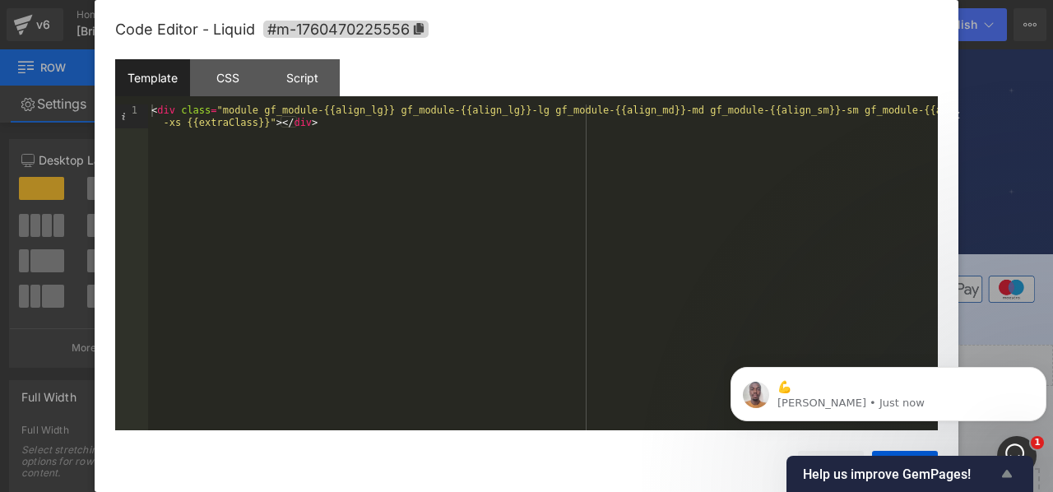
click at [1006, 468] on icon "Show survey - Help us improve GemPages!" at bounding box center [1007, 474] width 20 height 20
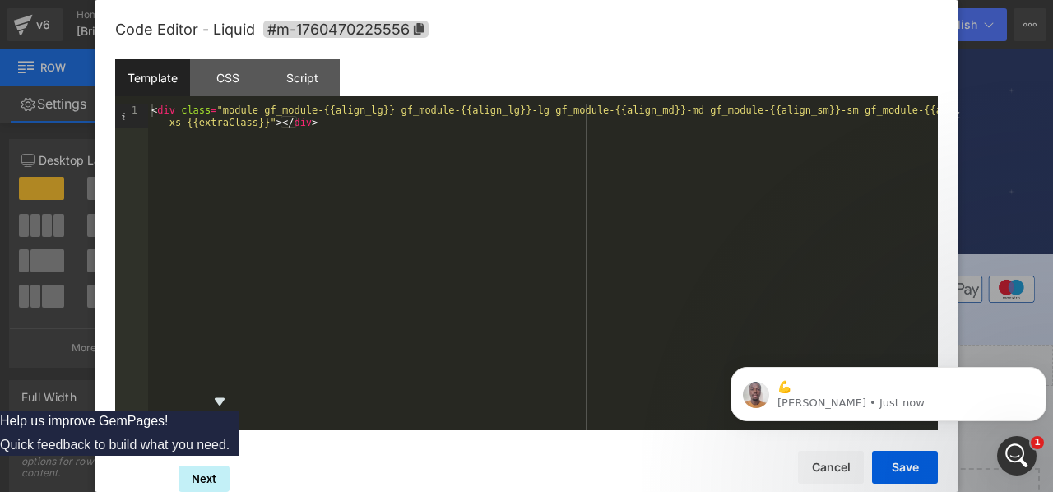
click at [229, 391] on icon "Hide survey" at bounding box center [220, 401] width 20 height 20
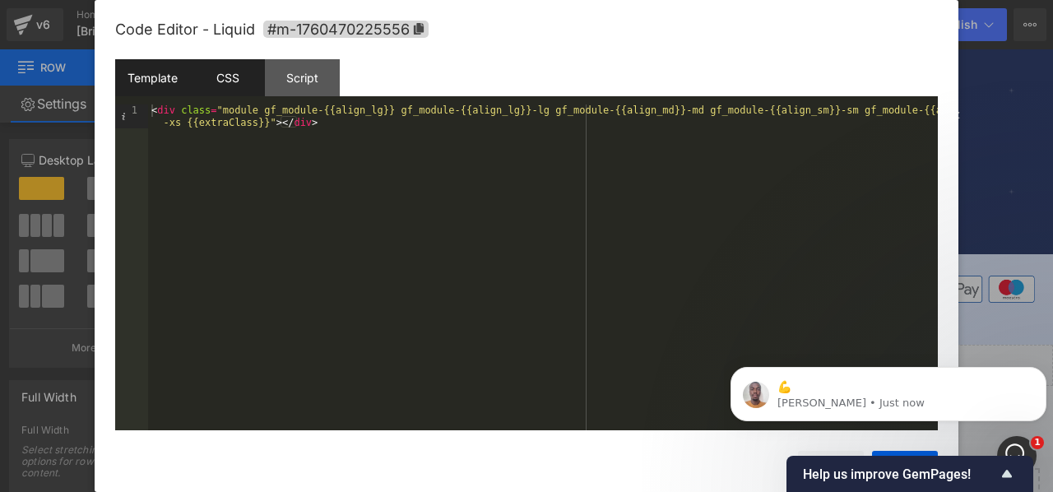
click at [245, 86] on div "CSS" at bounding box center [227, 77] width 75 height 37
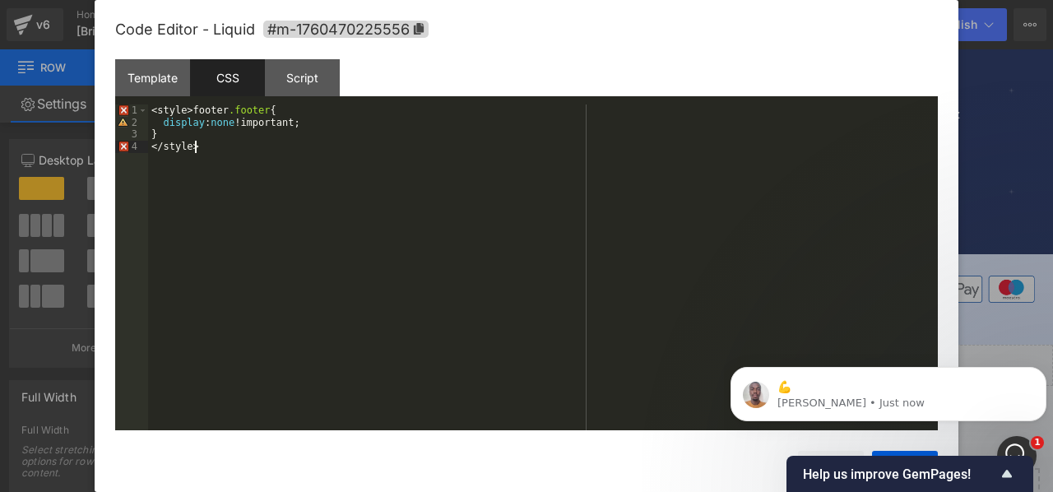
click at [224, 146] on div "< style > footer .footer { display : none !important; } </ style >" at bounding box center [543, 279] width 790 height 350
click at [292, 78] on div "Script" at bounding box center [302, 77] width 75 height 37
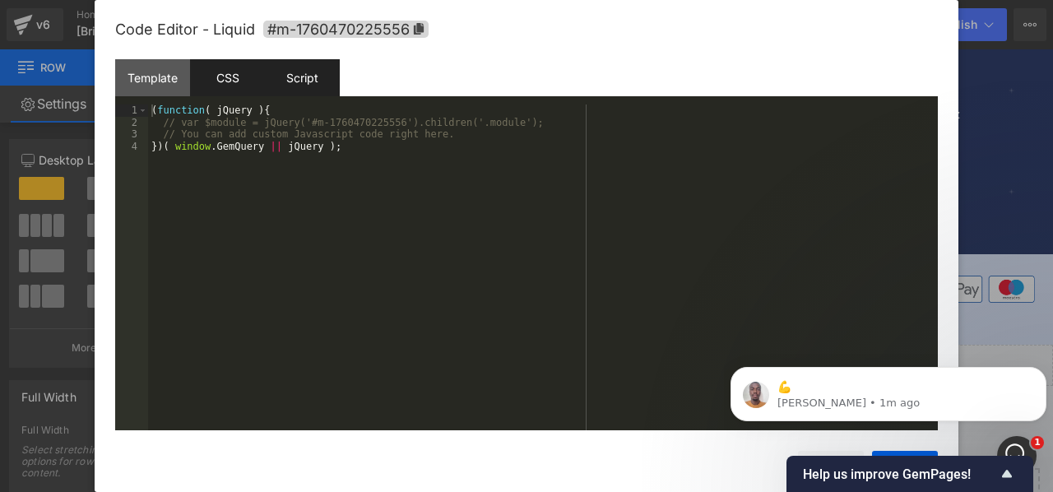
click at [230, 77] on div "CSS" at bounding box center [227, 77] width 75 height 37
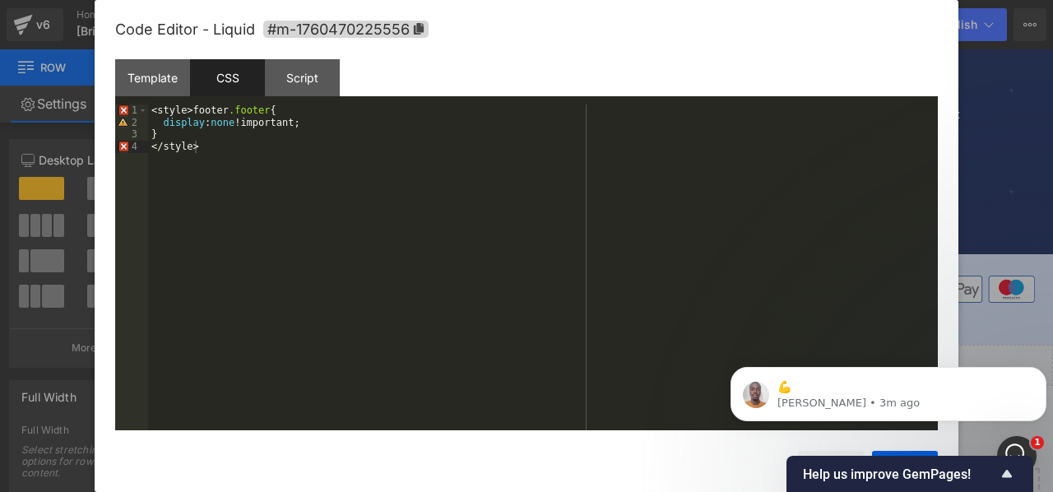
click at [989, 96] on div at bounding box center [526, 246] width 1053 height 492
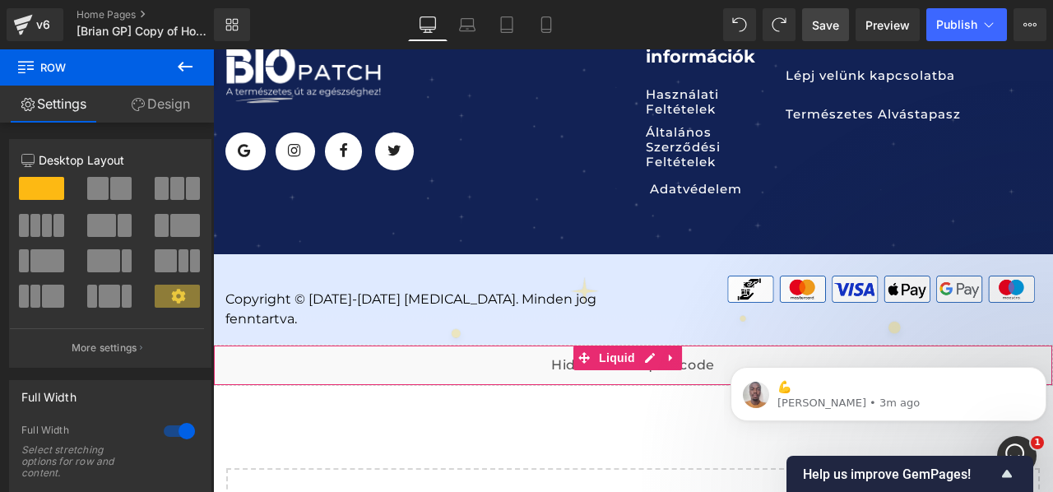
click at [722, 345] on div "Liquid" at bounding box center [633, 365] width 840 height 41
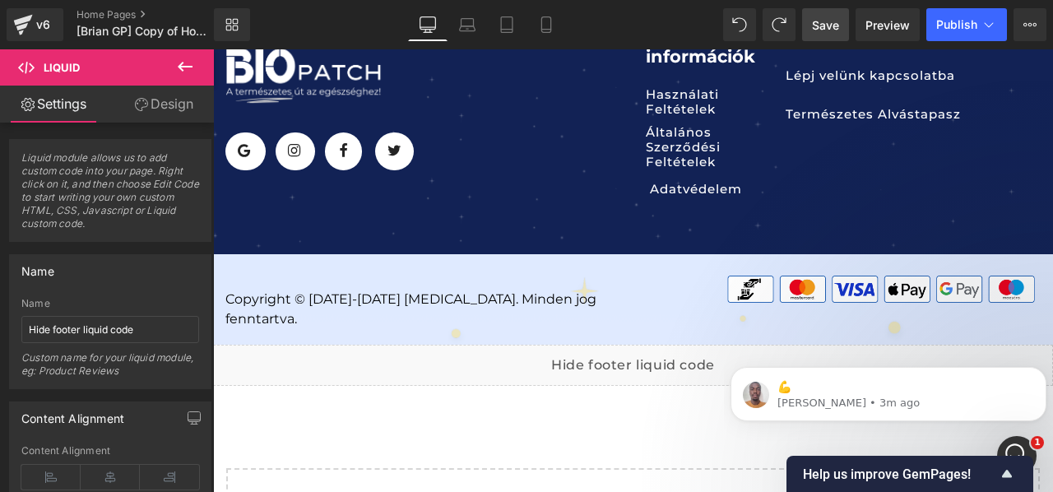
drag, startPoint x: 218, startPoint y: 57, endPoint x: 679, endPoint y: 347, distance: 544.4
click at [679, 347] on div "Liquid" at bounding box center [633, 365] width 840 height 41
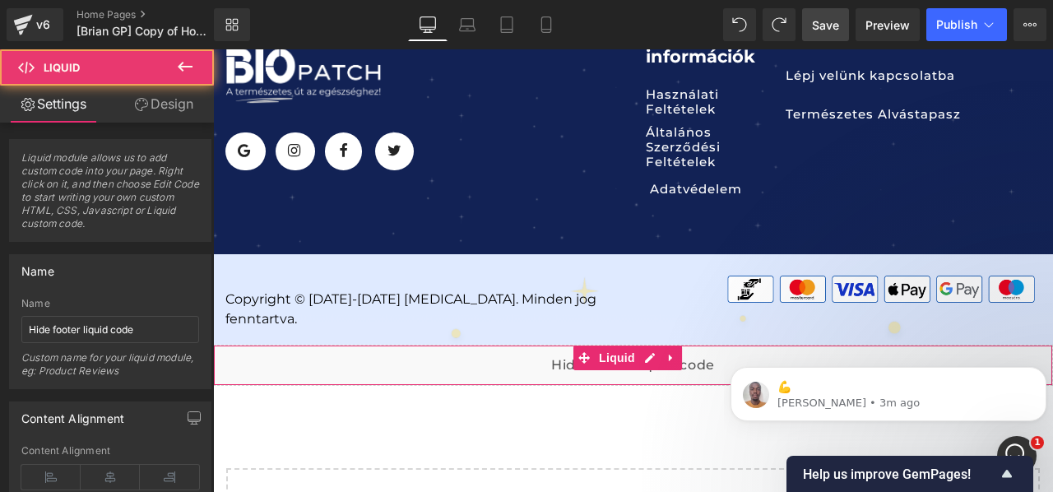
click at [547, 345] on div "Liquid" at bounding box center [633, 365] width 840 height 41
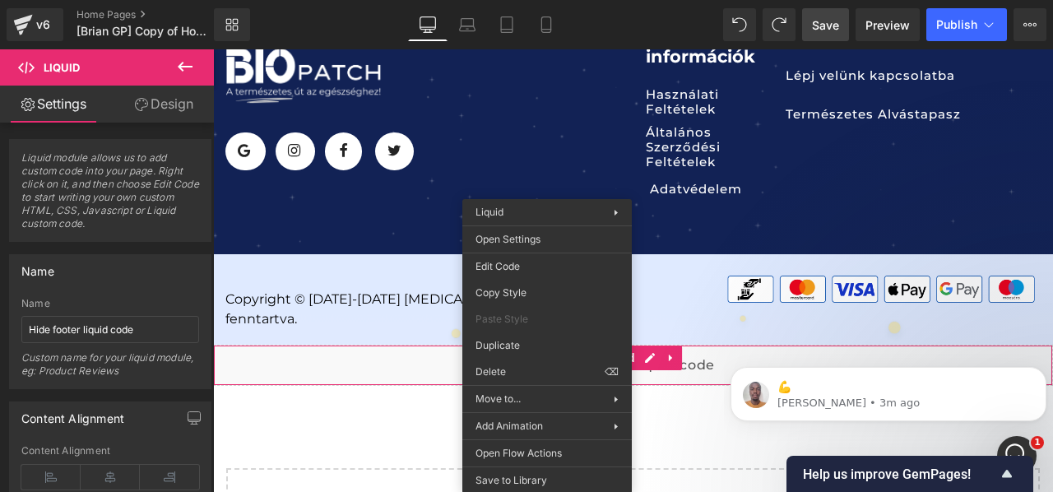
click at [183, 72] on icon at bounding box center [185, 67] width 20 height 20
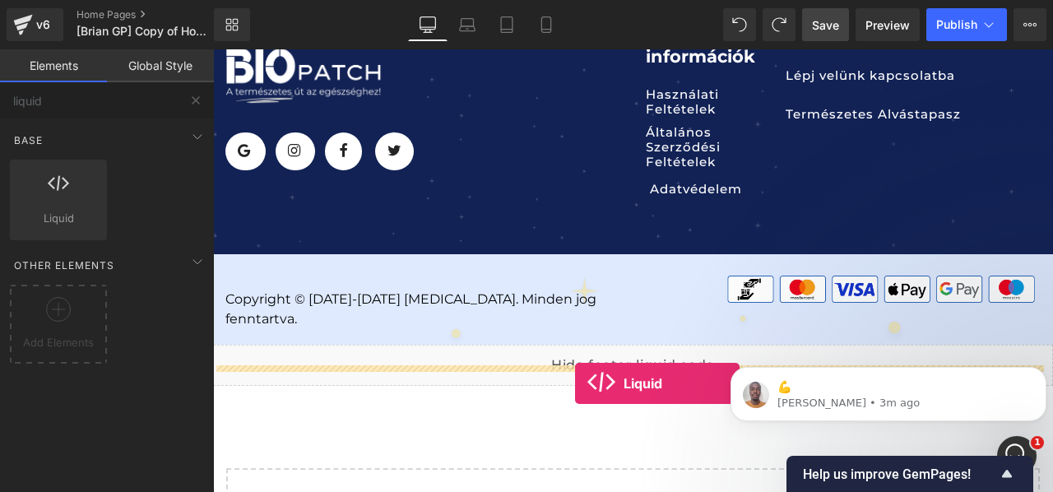
drag, startPoint x: 290, startPoint y: 246, endPoint x: 575, endPoint y: 384, distance: 316.3
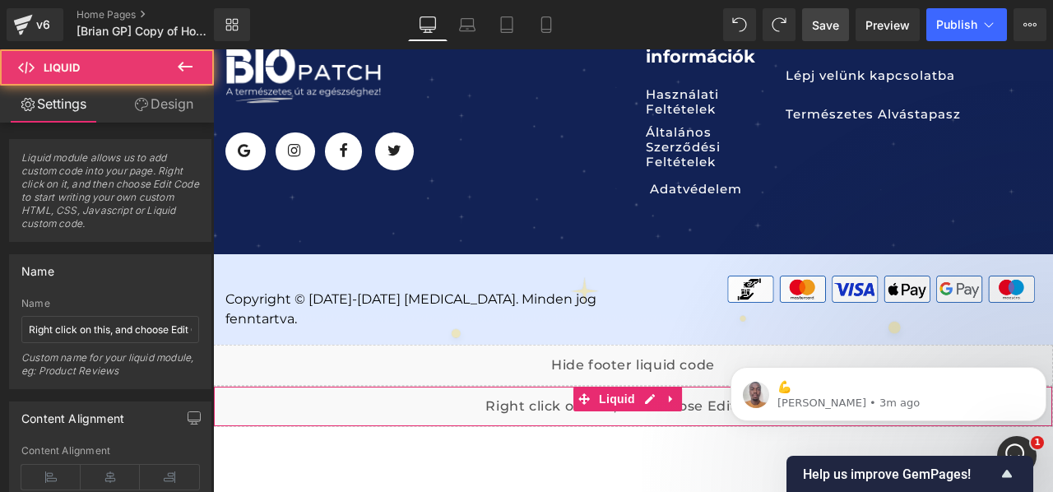
click at [551, 391] on div "Liquid" at bounding box center [633, 406] width 840 height 41
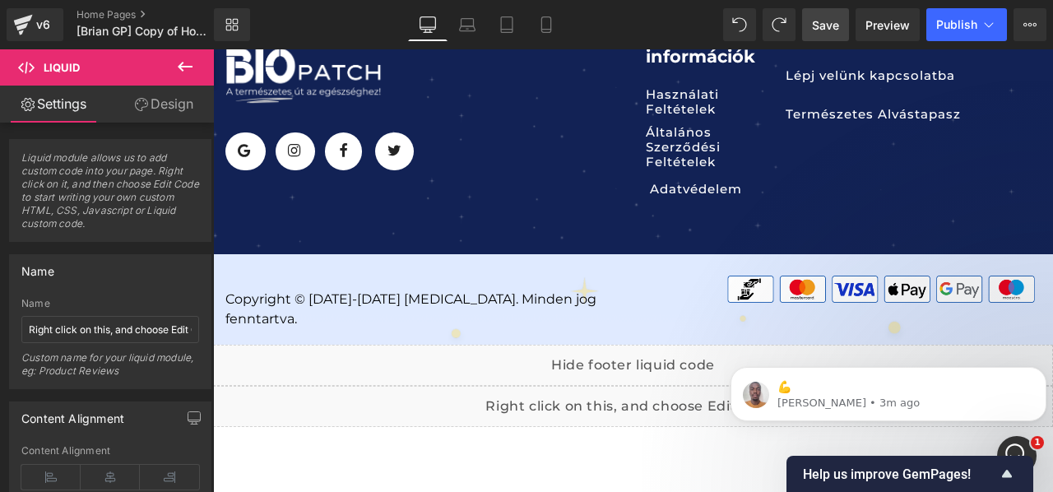
click at [652, 386] on div "Liquid" at bounding box center [633, 406] width 840 height 41
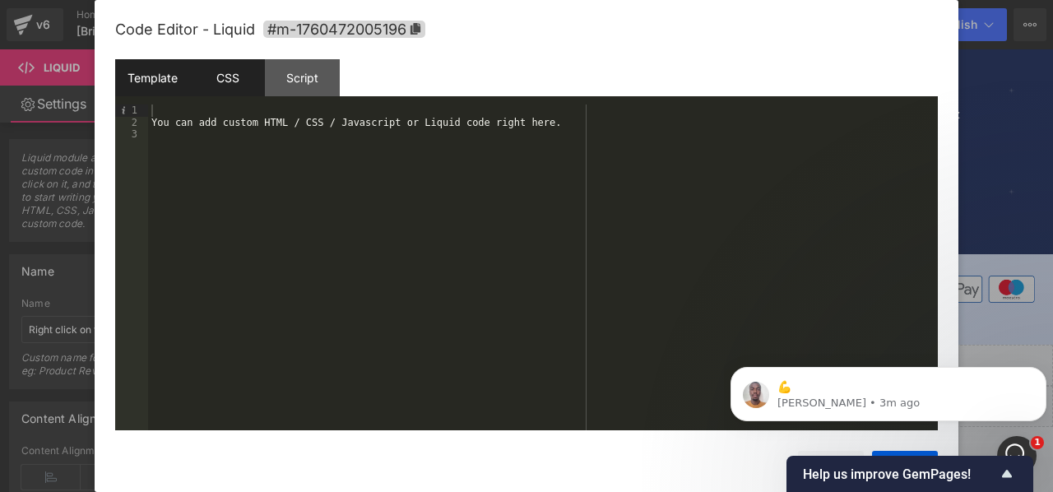
click at [216, 81] on div "CSS" at bounding box center [227, 77] width 75 height 37
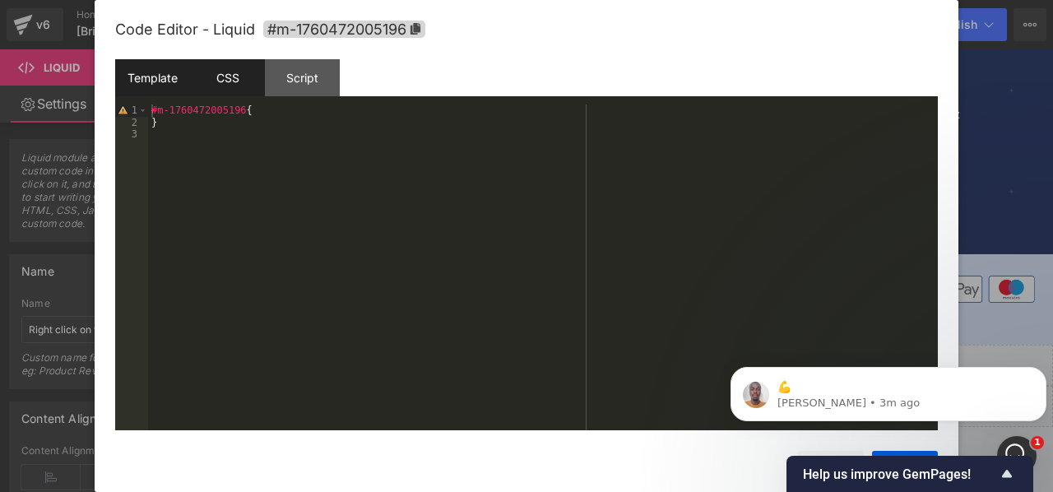
click at [164, 76] on div "Template" at bounding box center [152, 77] width 75 height 37
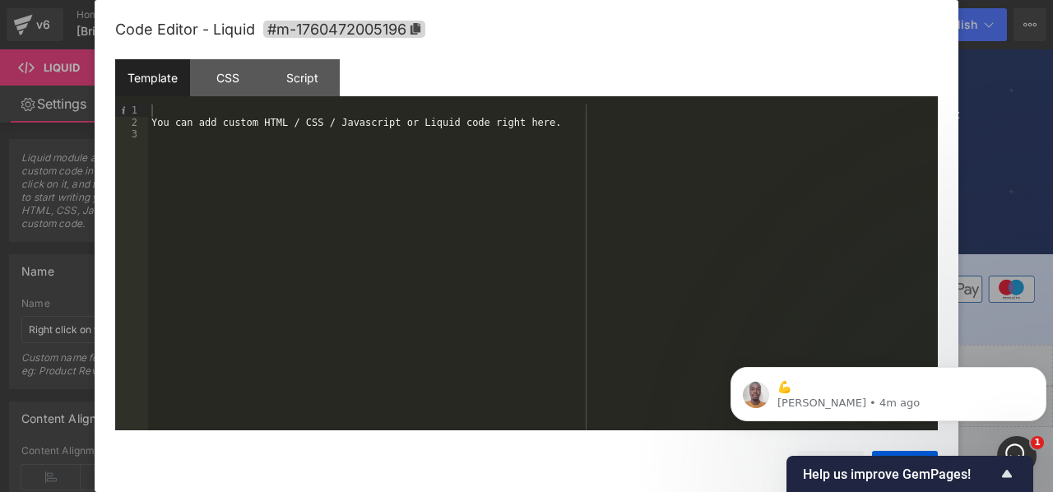
click at [275, 127] on div "You can add custom HTML / CSS / Javascript or Liquid code right here." at bounding box center [543, 279] width 790 height 350
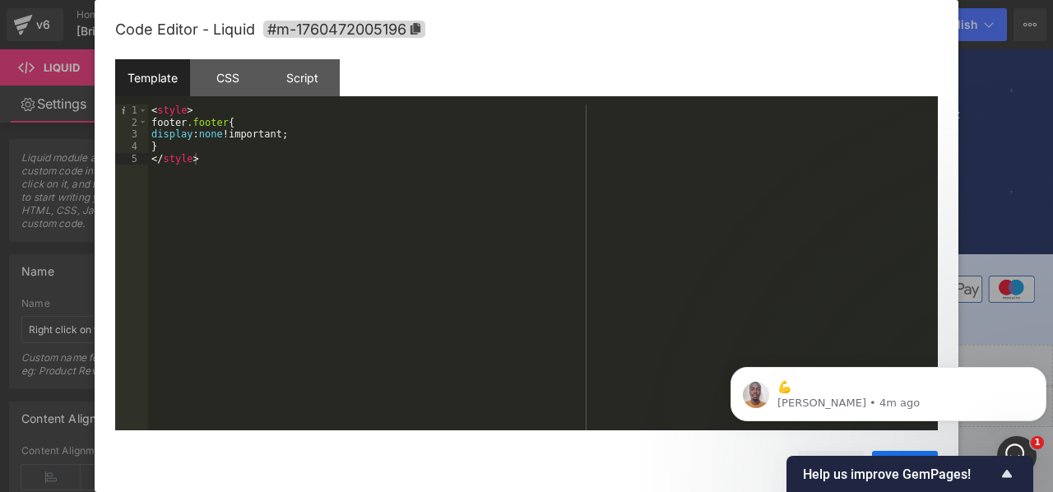
click at [892, 452] on button "Save" at bounding box center [905, 467] width 66 height 33
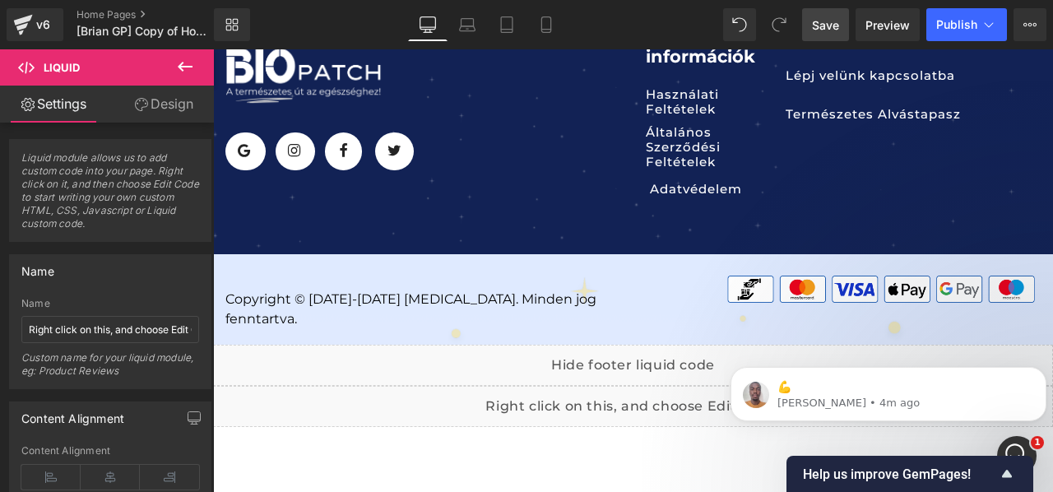
click at [732, 346] on body "💪 [PERSON_NAME] • 4m ago" at bounding box center [888, 390] width 316 height 102
click at [844, 32] on link "Save" at bounding box center [825, 24] width 47 height 33
click at [876, 24] on span "Preview" at bounding box center [887, 24] width 44 height 17
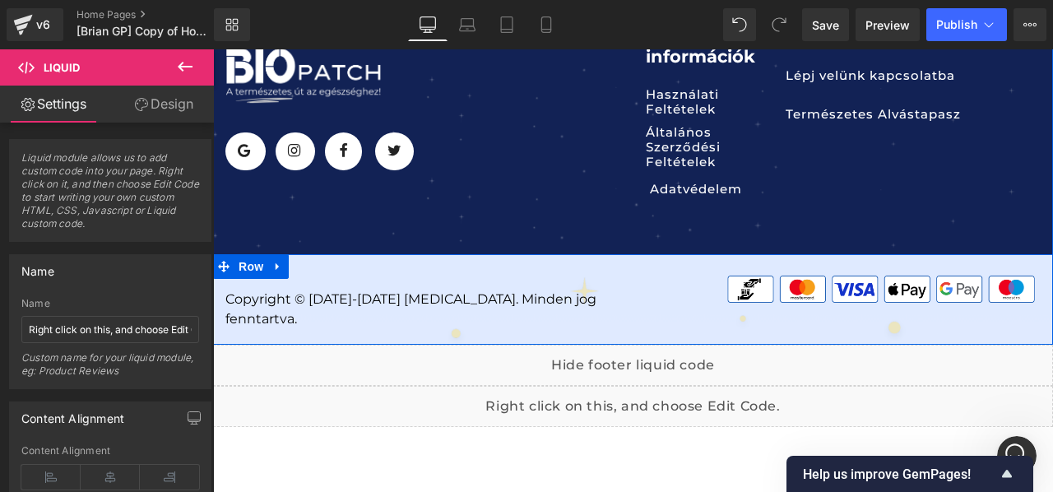
click at [424, 254] on div "Copyright © [DATE]-[DATE] [MEDICAL_DATA]. Minden jog fenntartva. Text Block Ima…" at bounding box center [633, 299] width 840 height 90
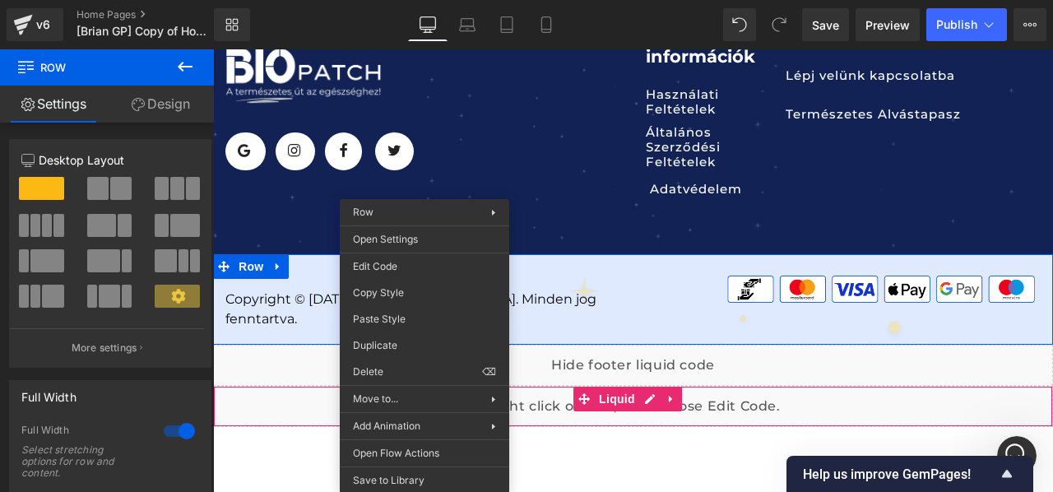
click at [711, 391] on div "Liquid" at bounding box center [633, 406] width 840 height 41
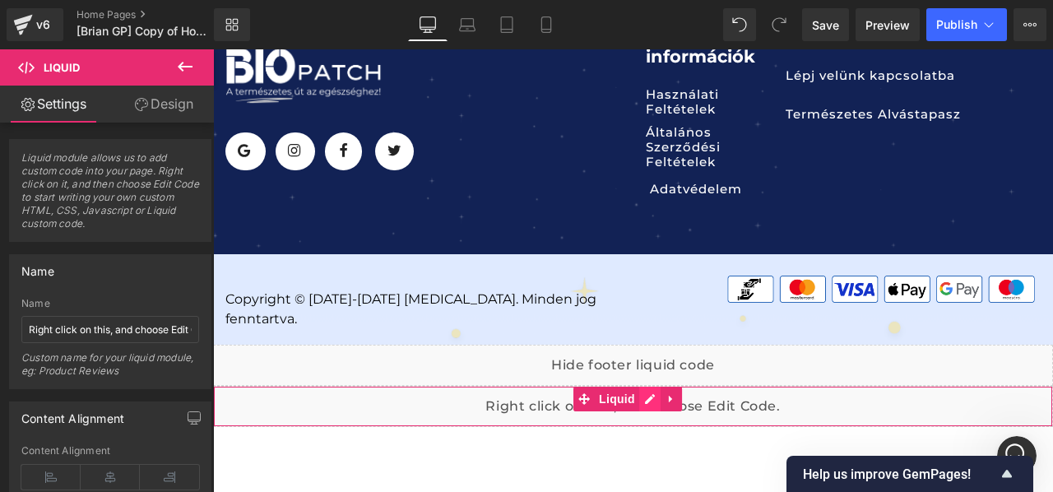
click at [648, 386] on div "Liquid" at bounding box center [633, 406] width 840 height 41
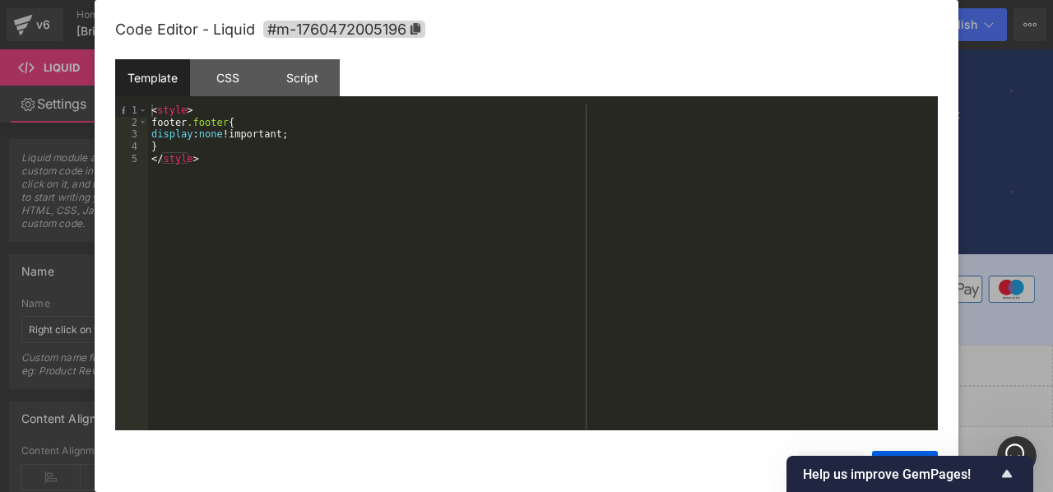
click at [411, 242] on div "< style > footer .footer { display : none !important; } </ style >" at bounding box center [543, 279] width 790 height 350
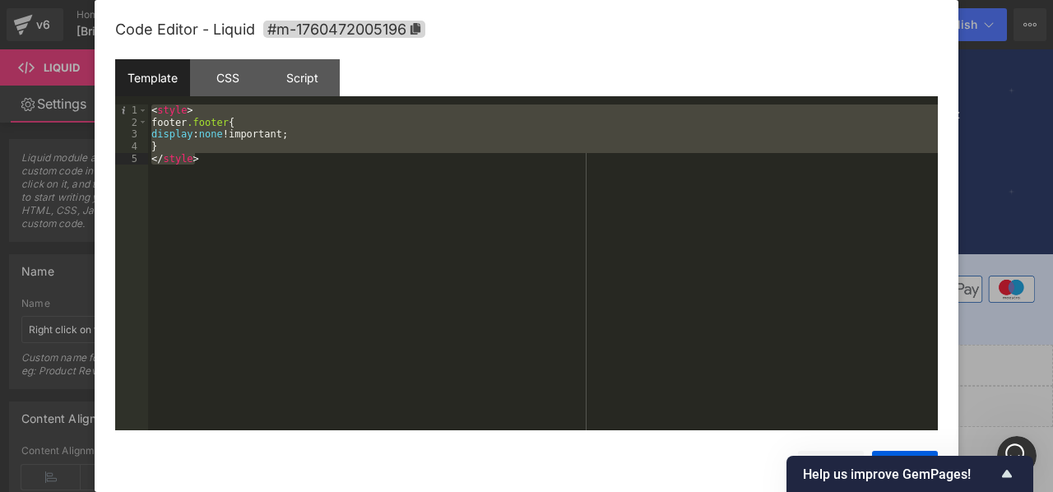
click at [383, 200] on div "< style > footer .footer { display : none !important; } </ style >" at bounding box center [543, 267] width 790 height 326
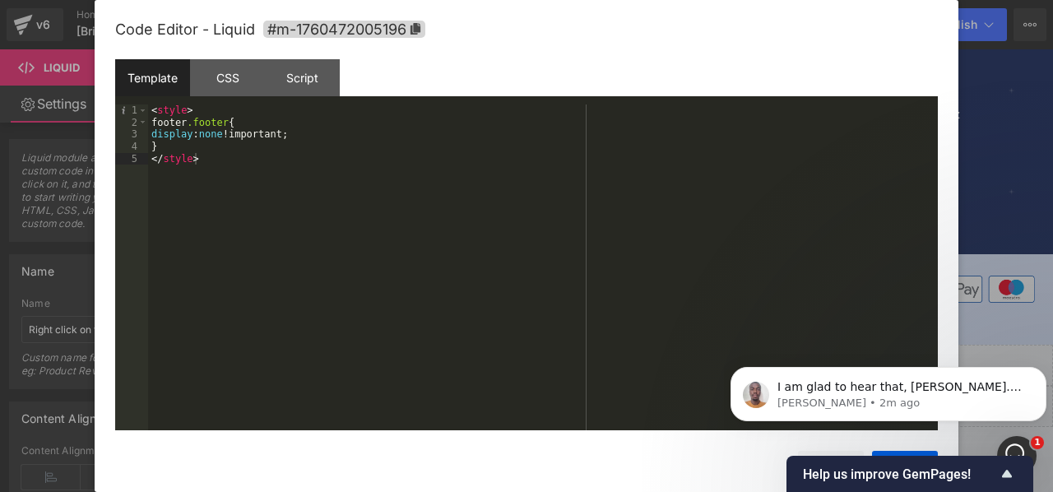
scroll to position [0, 0]
